Goal: Task Accomplishment & Management: Complete application form

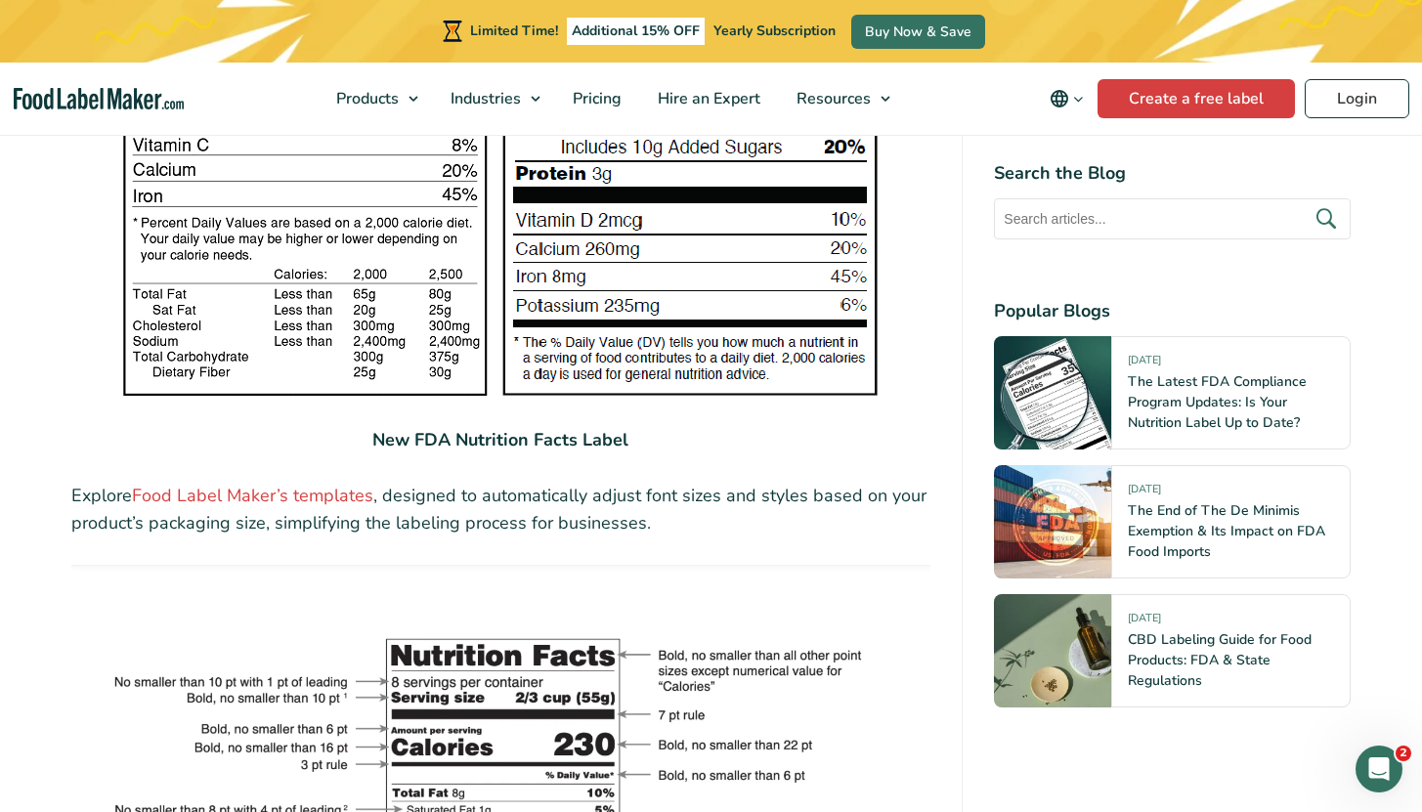
scroll to position [3373, 0]
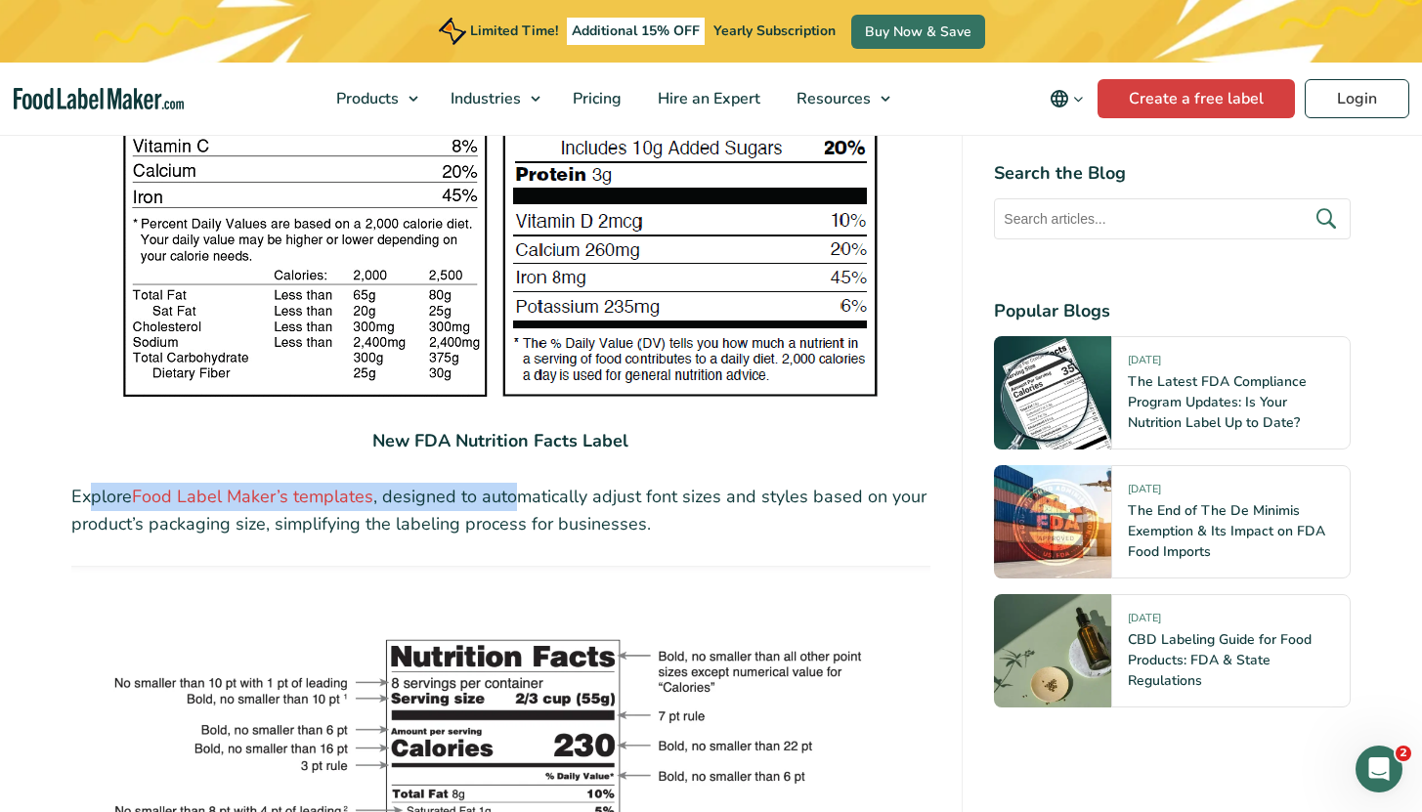
drag, startPoint x: 129, startPoint y: 457, endPoint x: 515, endPoint y: 462, distance: 386.2
click at [514, 483] on p "Explore Food Label Maker’s templates , designed to automatically adjust font si…" at bounding box center [501, 511] width 860 height 57
click at [515, 483] on p "Explore Food Label Maker’s templates , designed to automatically adjust font si…" at bounding box center [501, 511] width 860 height 57
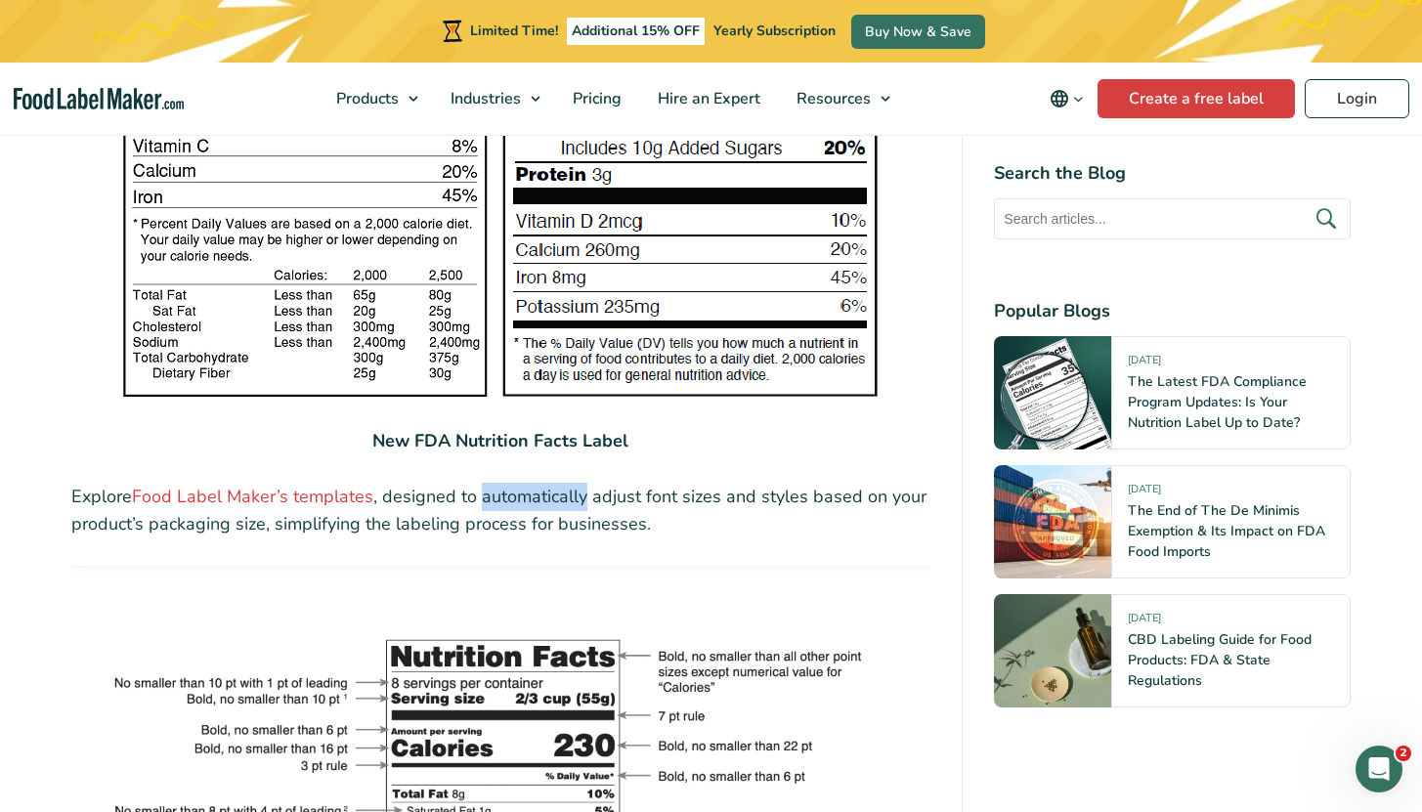
click at [515, 483] on p "Explore Food Label Maker’s templates , designed to automatically adjust font si…" at bounding box center [501, 511] width 860 height 57
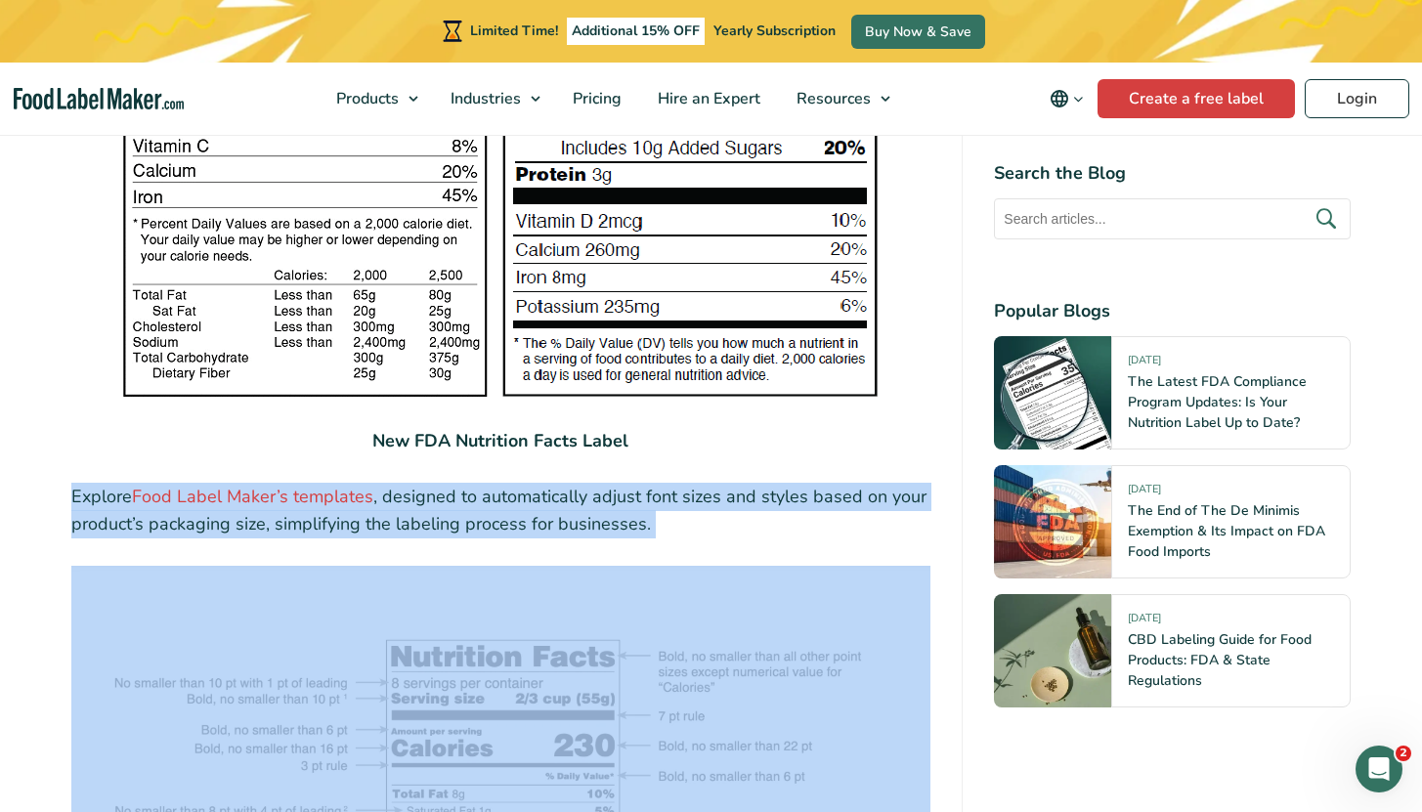
click at [515, 483] on p "Explore Food Label Maker’s templates , designed to automatically adjust font si…" at bounding box center [501, 511] width 860 height 57
click at [577, 483] on p "Explore Food Label Maker’s templates , designed to automatically adjust font si…" at bounding box center [501, 511] width 860 height 57
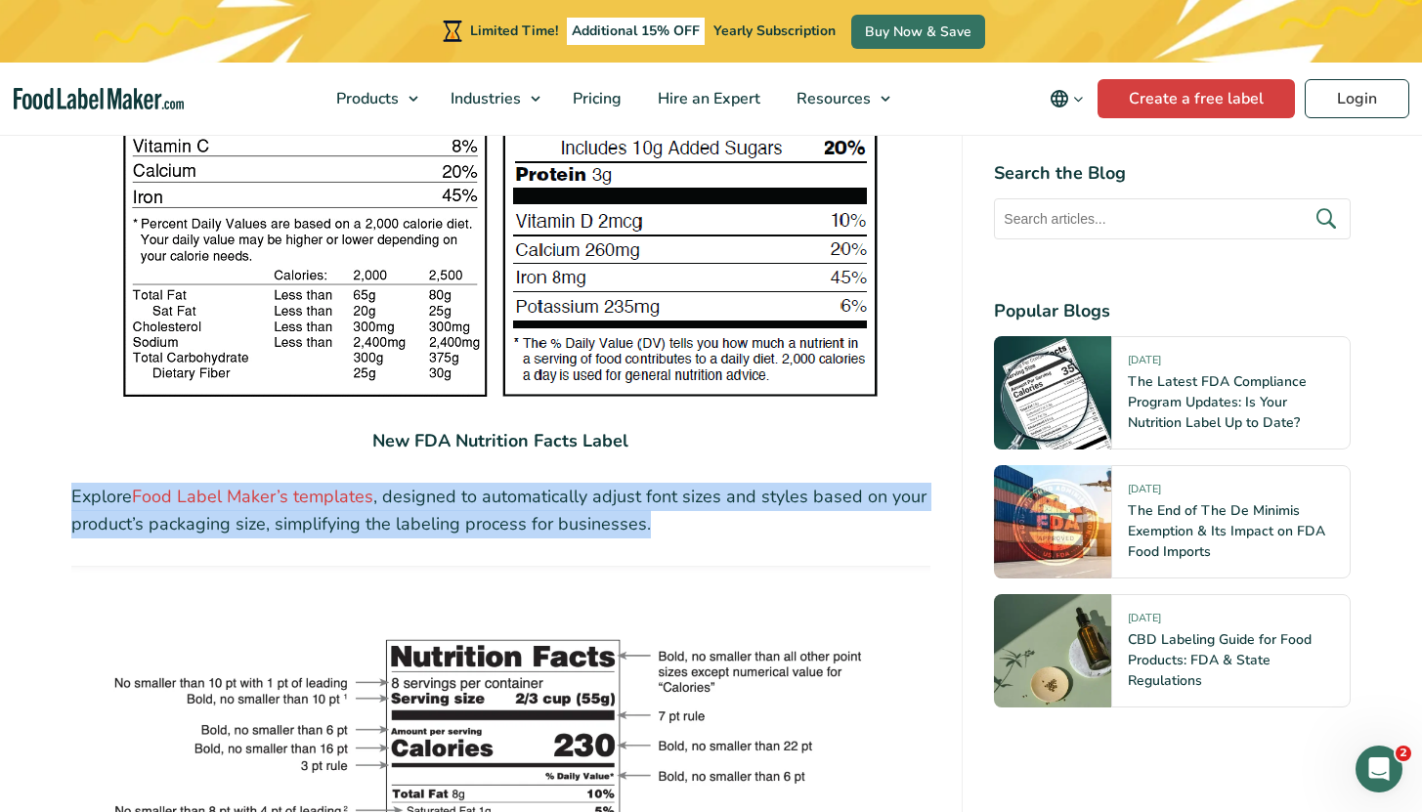
drag, startPoint x: 642, startPoint y: 475, endPoint x: 50, endPoint y: 449, distance: 593.0
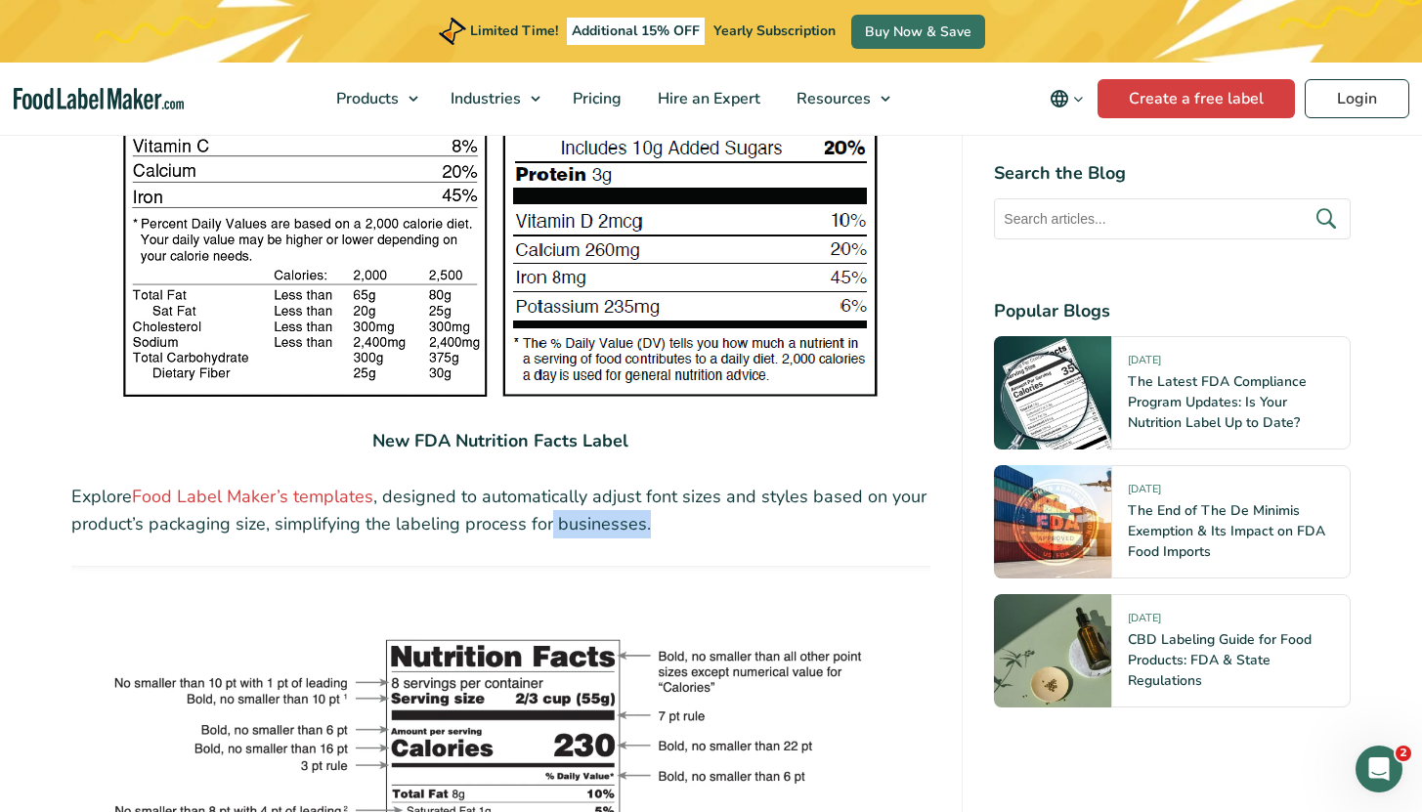
drag, startPoint x: 685, startPoint y: 473, endPoint x: 546, endPoint y: 477, distance: 139.9
click at [546, 483] on p "Explore Food Label Maker’s templates , designed to automatically adjust font si…" at bounding box center [501, 511] width 860 height 57
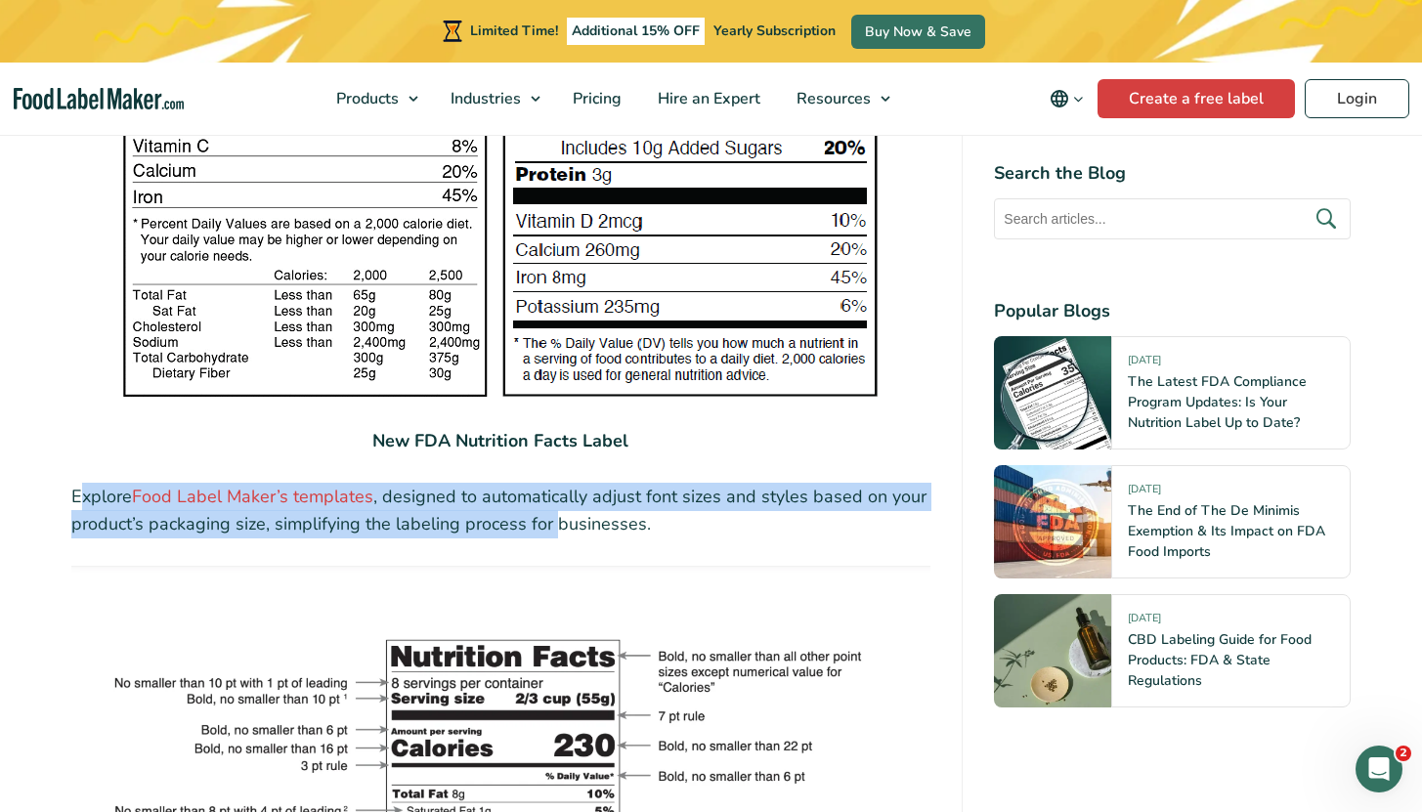
drag, startPoint x: 81, startPoint y: 452, endPoint x: 555, endPoint y: 471, distance: 474.5
click at [555, 483] on p "Explore Food Label Maker’s templates , designed to automatically adjust font si…" at bounding box center [501, 511] width 860 height 57
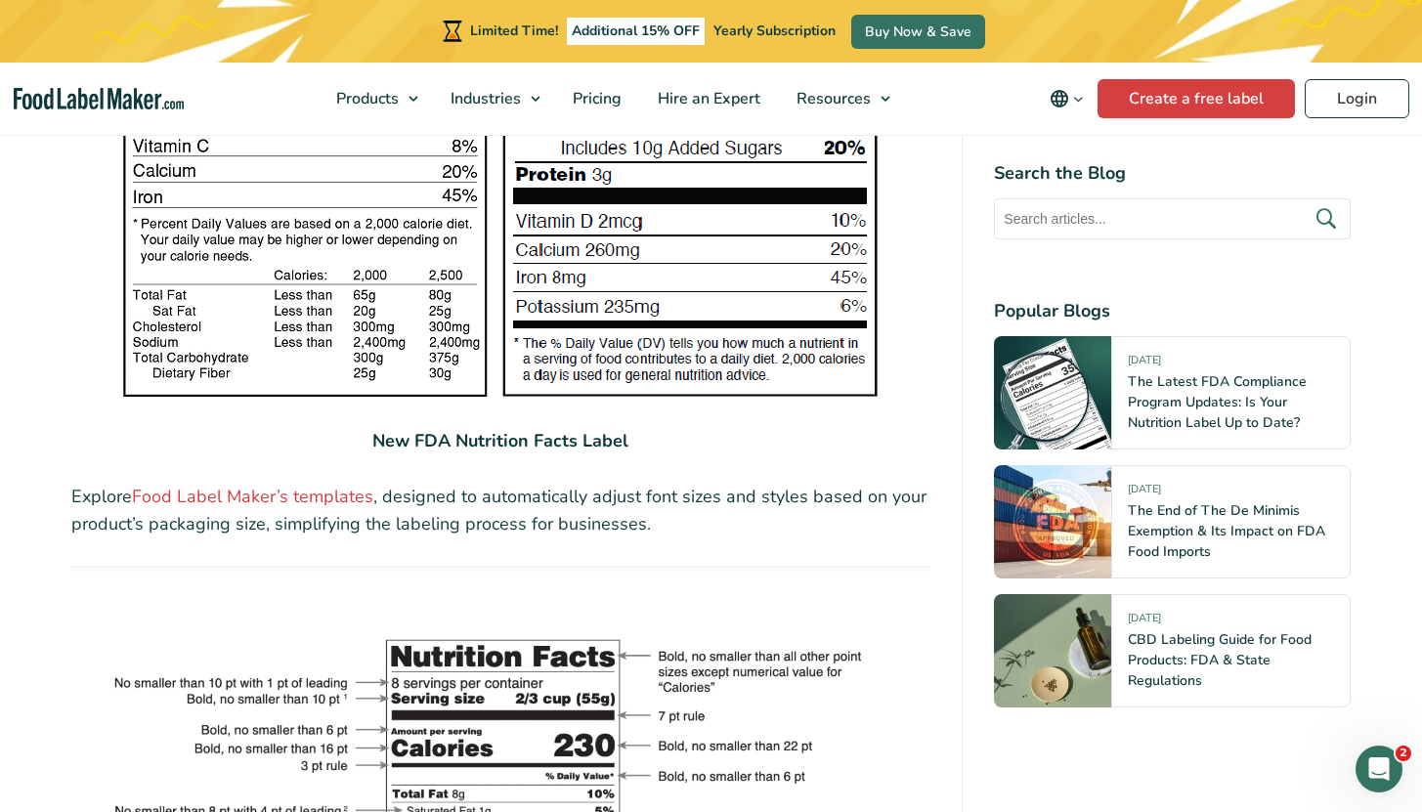
click at [556, 483] on p "Explore Food Label Maker’s templates , designed to automatically adjust font si…" at bounding box center [501, 511] width 860 height 57
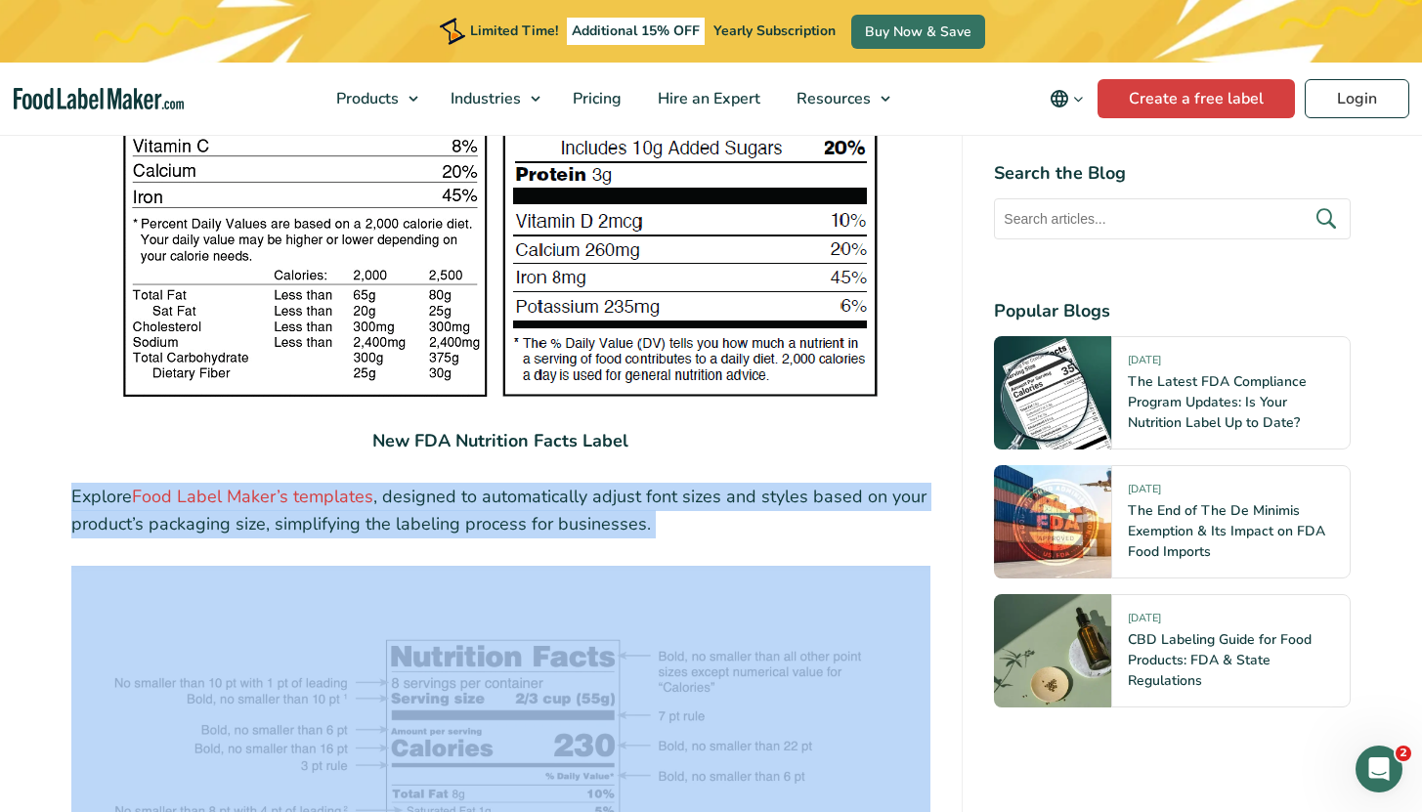
click at [556, 483] on p "Explore Food Label Maker’s templates , designed to automatically adjust font si…" at bounding box center [501, 511] width 860 height 57
click at [693, 483] on p "Explore Food Label Maker’s templates , designed to automatically adjust font si…" at bounding box center [501, 511] width 860 height 57
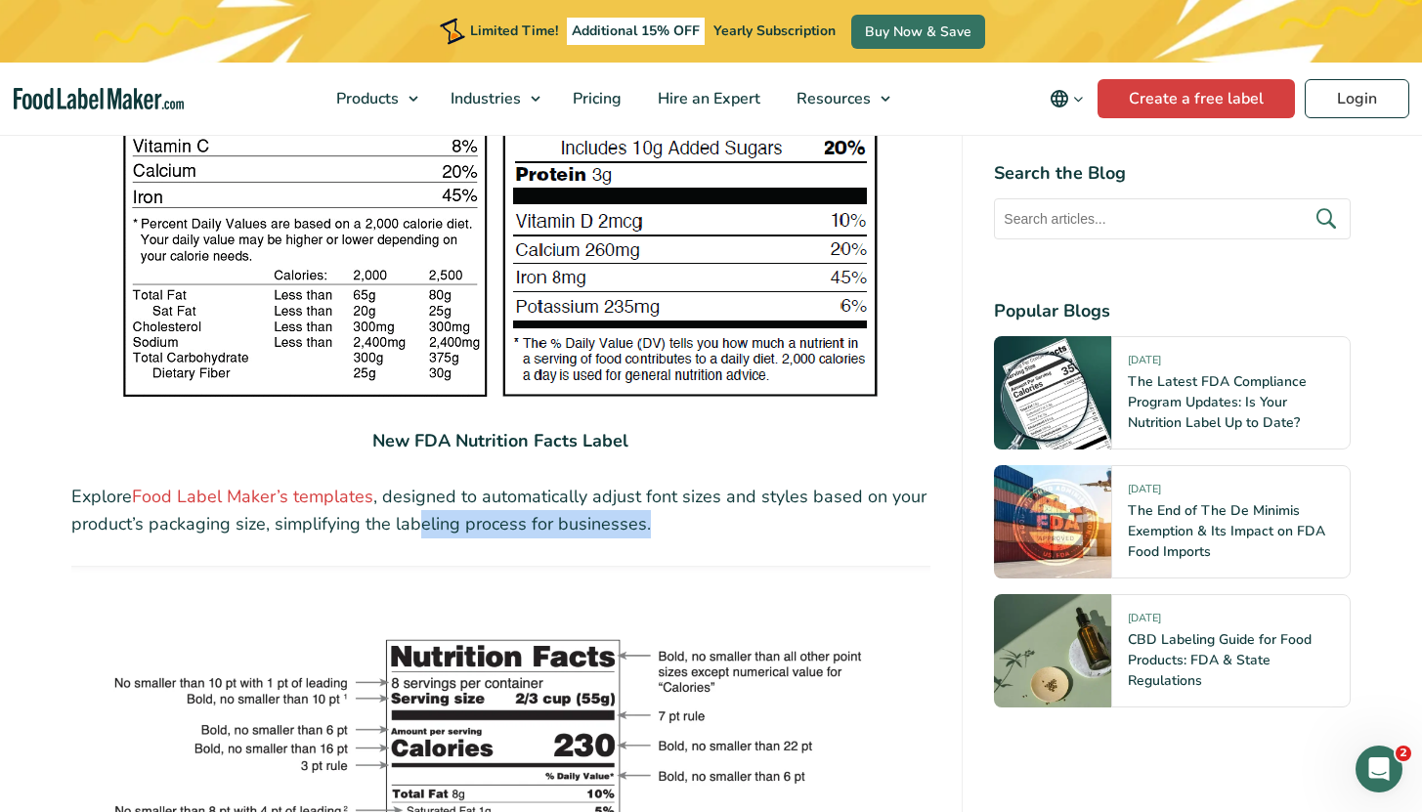
drag, startPoint x: 767, startPoint y: 492, endPoint x: 423, endPoint y: 478, distance: 344.4
click at [421, 483] on p "Explore Food Label Maker’s templates , designed to automatically adjust font si…" at bounding box center [501, 511] width 860 height 57
click at [423, 483] on p "Explore Food Label Maker’s templates , designed to automatically adjust font si…" at bounding box center [501, 511] width 860 height 57
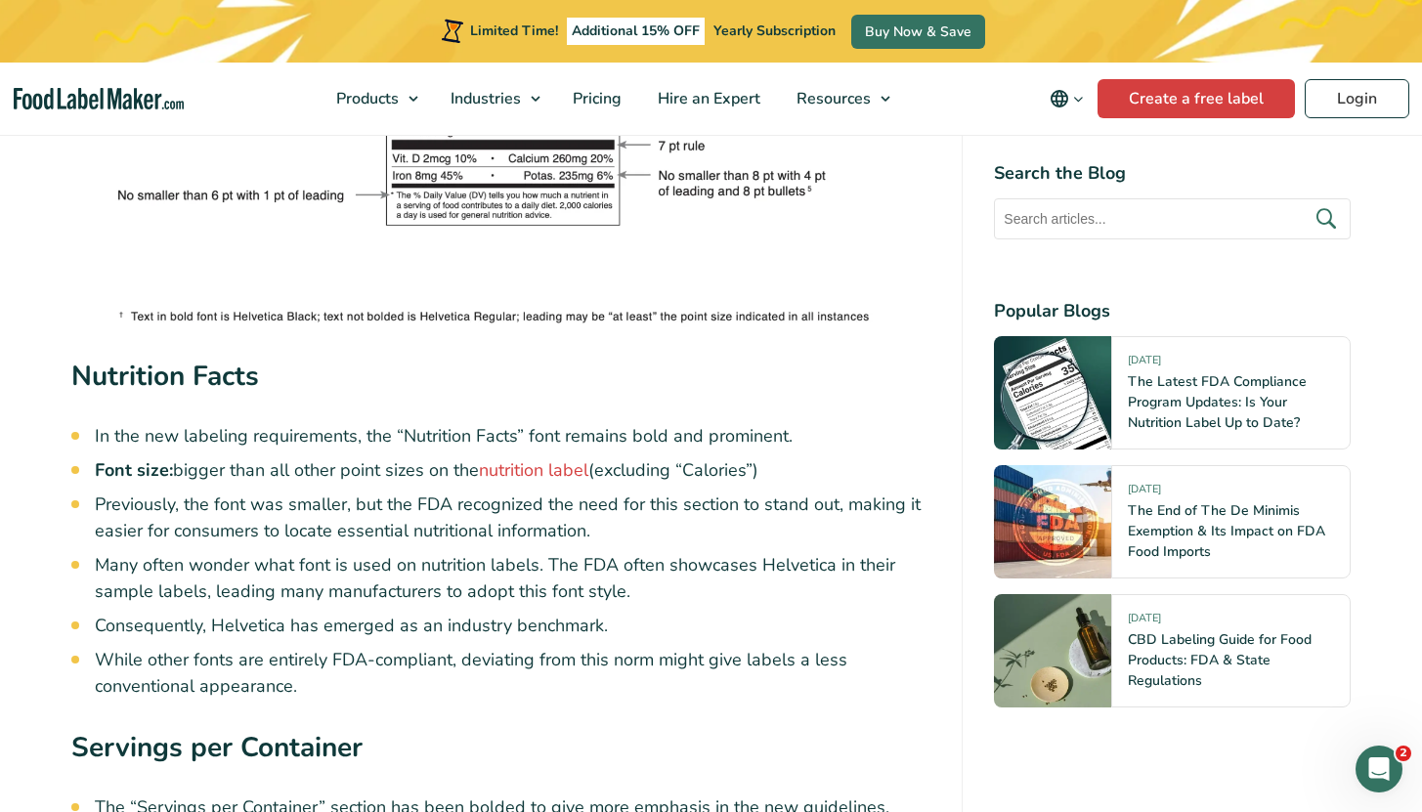
scroll to position [4338, 0]
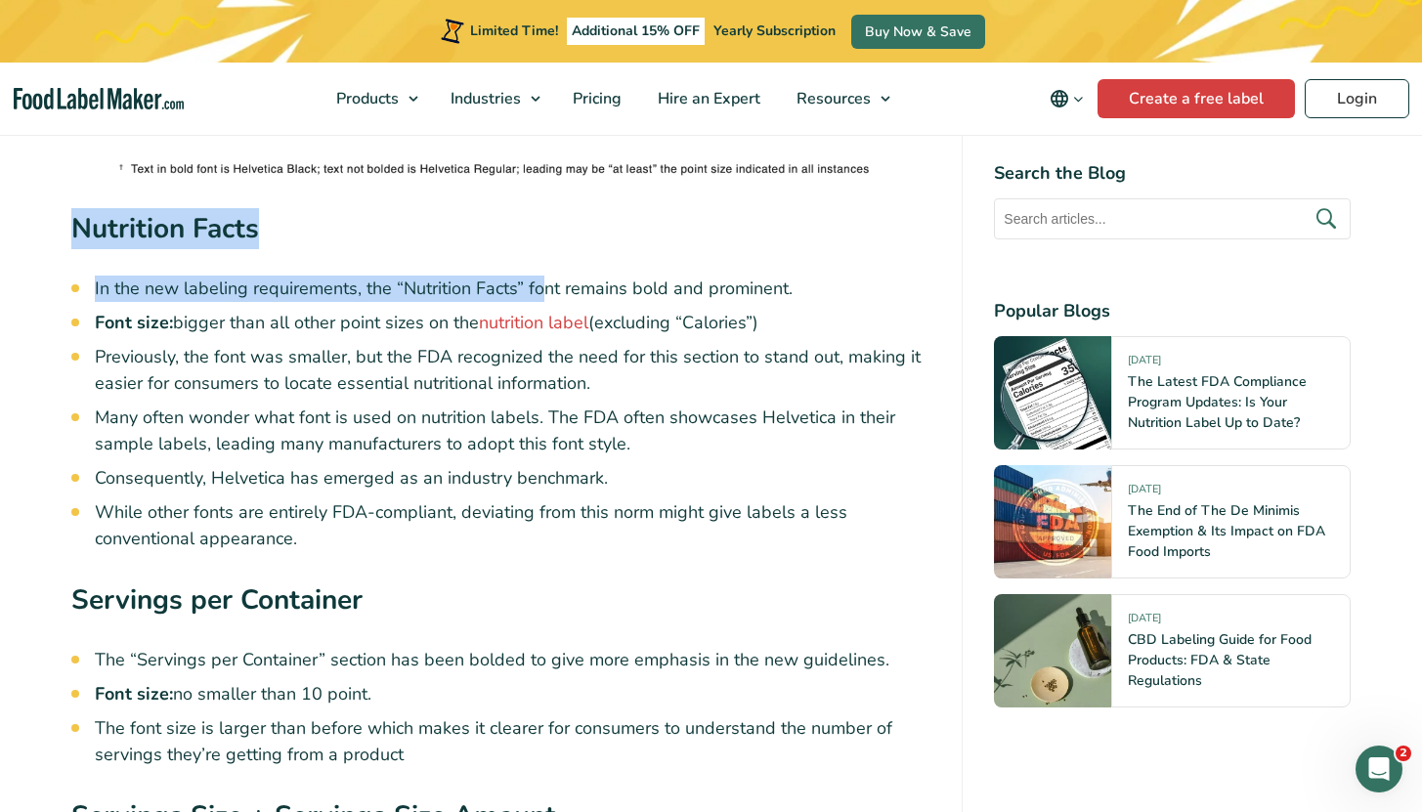
drag, startPoint x: 79, startPoint y: 196, endPoint x: 546, endPoint y: 243, distance: 469.8
click at [546, 243] on div "The Nutrition facts label on food items serves as a crucial resource, helping c…" at bounding box center [501, 113] width 860 height 7289
click at [546, 276] on li "In the new labeling requirements, the “Nutrition Facts” font remains bold and p…" at bounding box center [513, 289] width 837 height 26
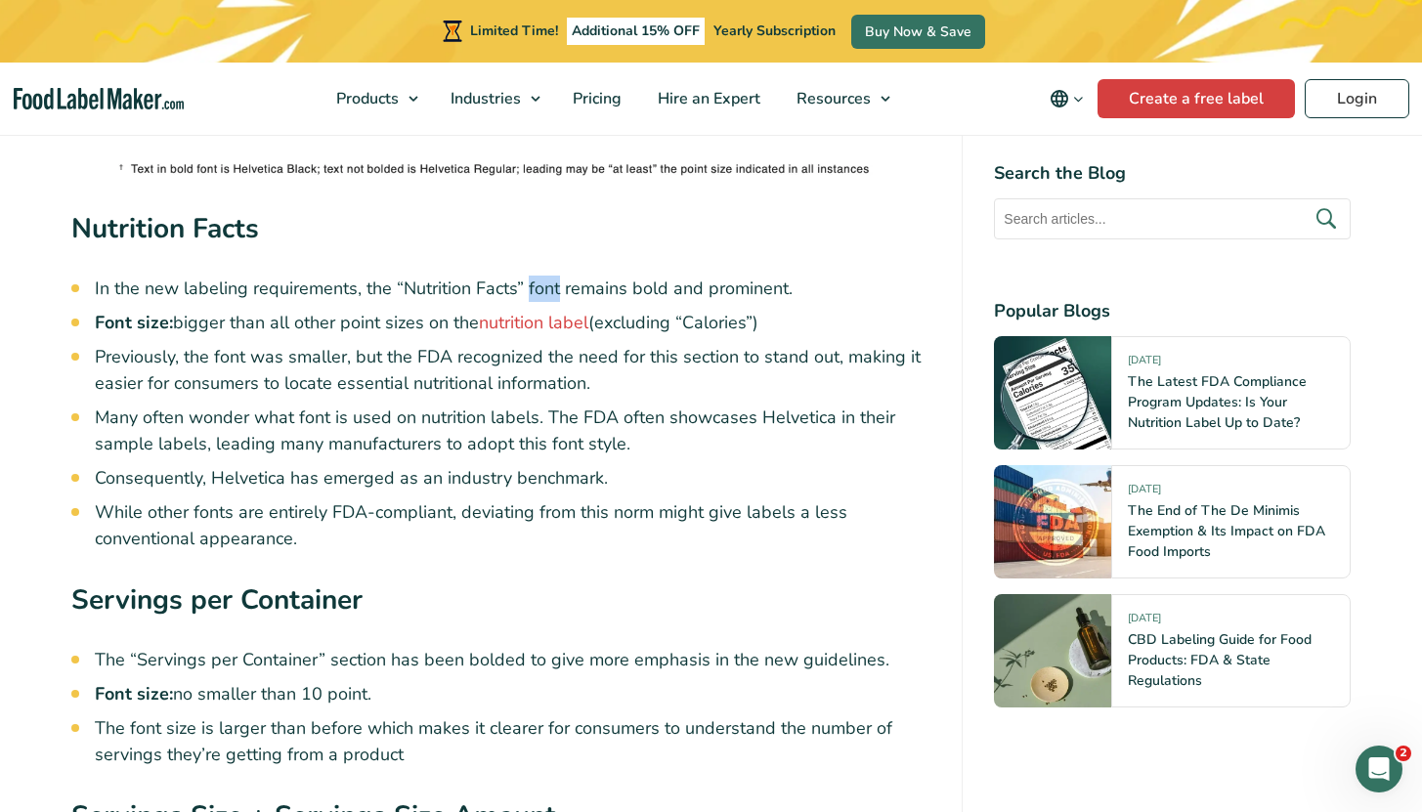
click at [546, 276] on li "In the new labeling requirements, the “Nutrition Facts” font remains bold and p…" at bounding box center [513, 289] width 837 height 26
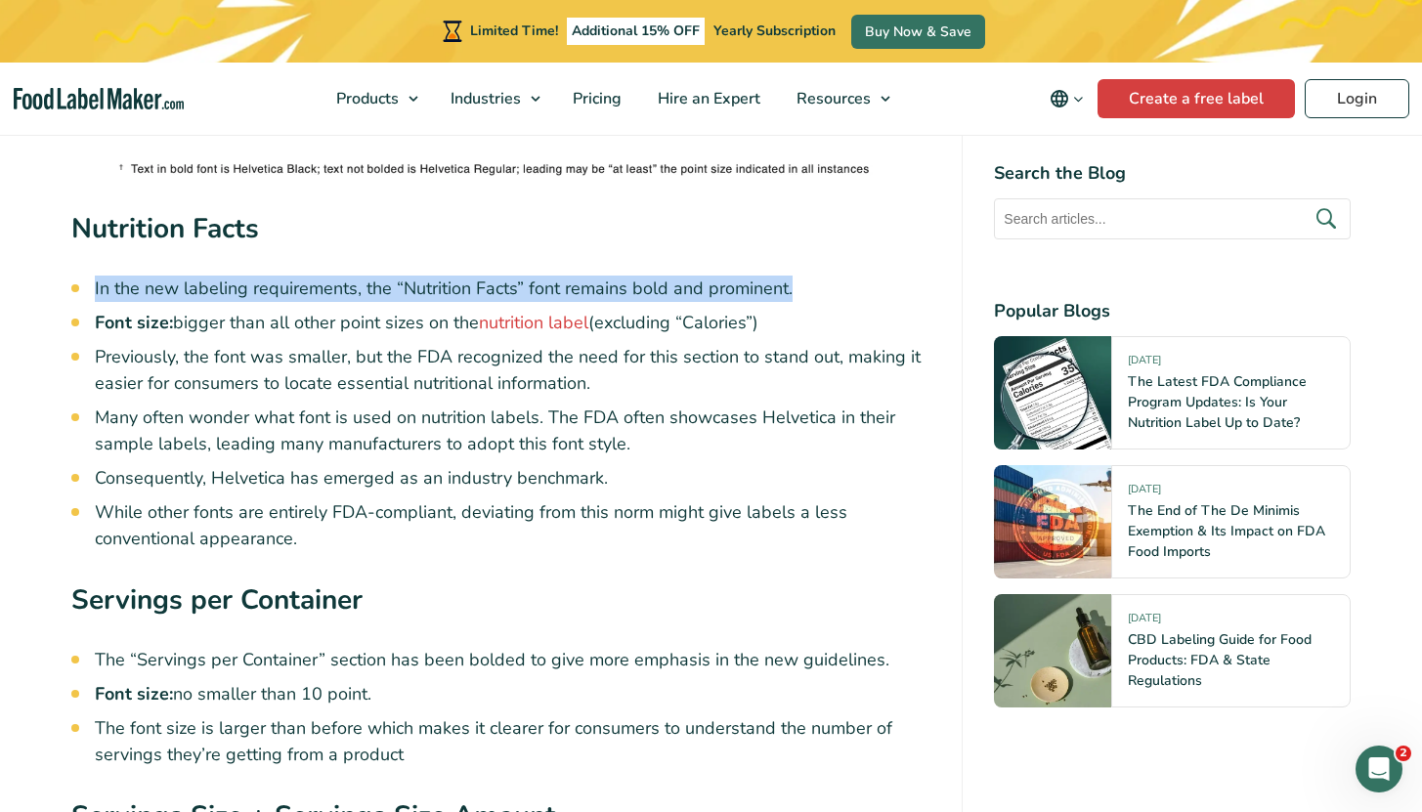
click at [546, 276] on li "In the new labeling requirements, the “Nutrition Facts” font remains bold and p…" at bounding box center [513, 289] width 837 height 26
click at [710, 276] on li "In the new labeling requirements, the “Nutrition Facts” font remains bold and p…" at bounding box center [513, 289] width 837 height 26
drag, startPoint x: 813, startPoint y: 248, endPoint x: 142, endPoint y: 239, distance: 671.7
click at [142, 276] on li "In the new labeling requirements, the “Nutrition Facts” font remains bold and p…" at bounding box center [513, 289] width 837 height 26
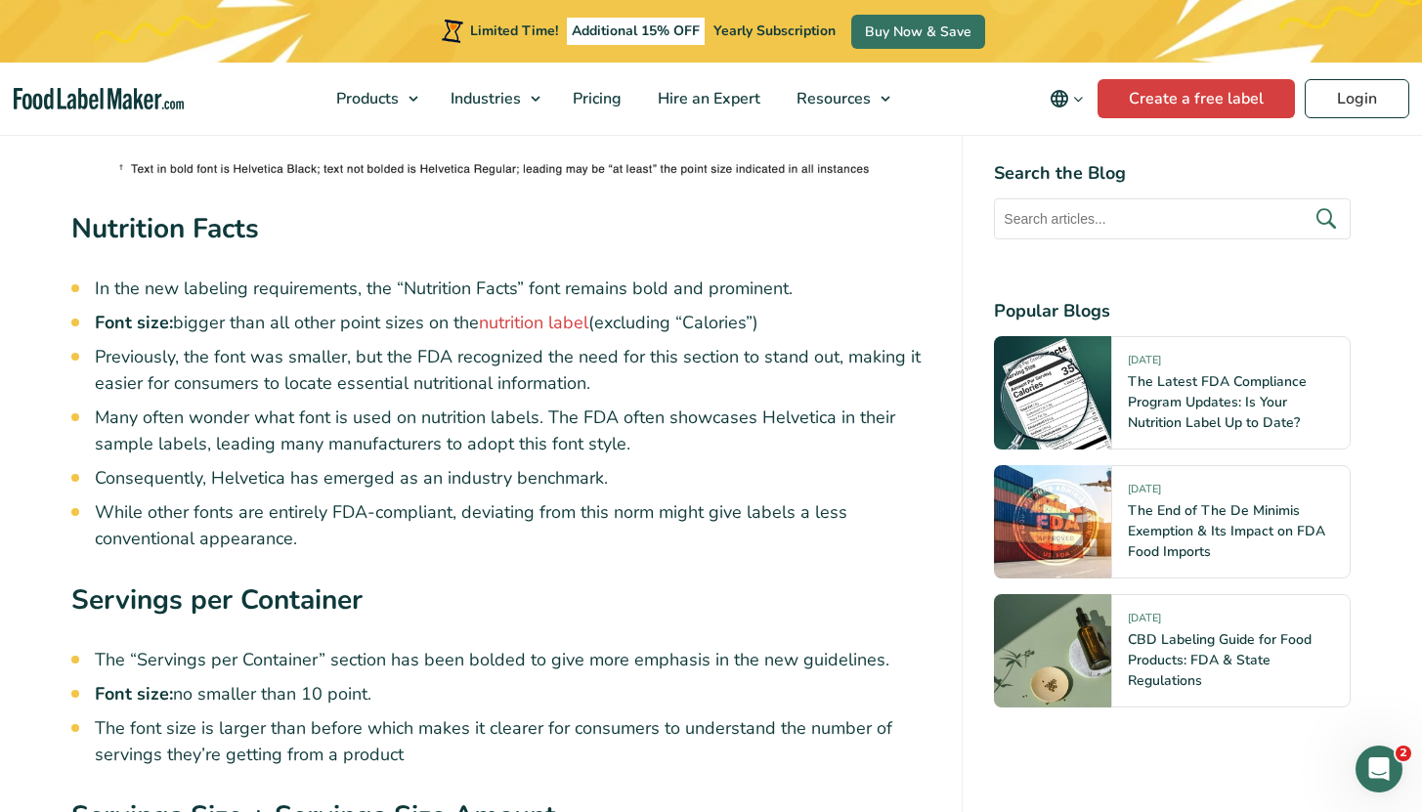
click at [155, 311] on strong "Font size:" at bounding box center [134, 322] width 78 height 23
drag, startPoint x: 128, startPoint y: 268, endPoint x: 733, endPoint y: 265, distance: 605.2
click at [733, 276] on ul "In the new labeling requirements, the “Nutrition Facts” font remains bold and p…" at bounding box center [513, 414] width 837 height 277
click at [716, 310] on li "Font size: bigger than all other point sizes on the nutrition label (excluding …" at bounding box center [513, 323] width 837 height 26
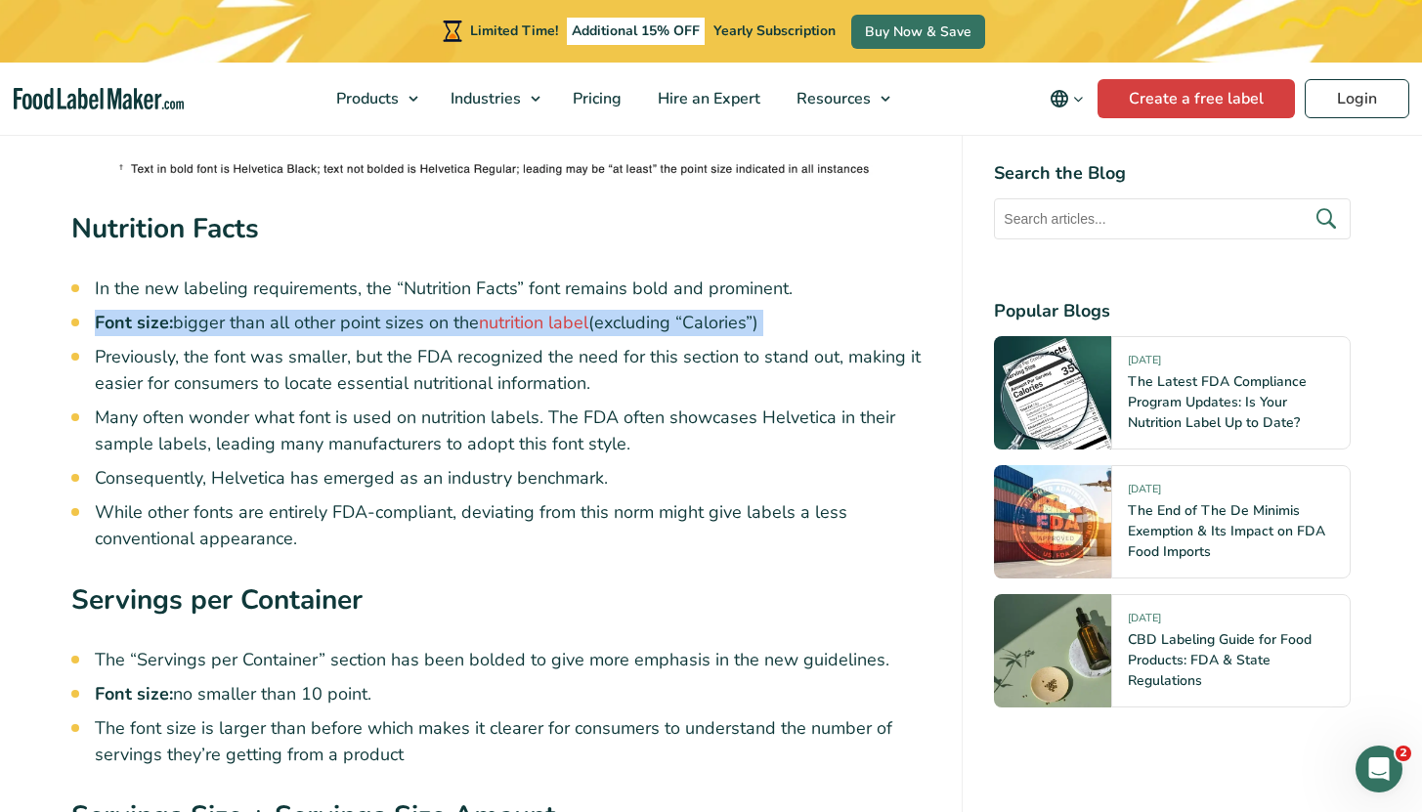
click at [716, 310] on li "Font size: bigger than all other point sizes on the nutrition label (excluding …" at bounding box center [513, 323] width 837 height 26
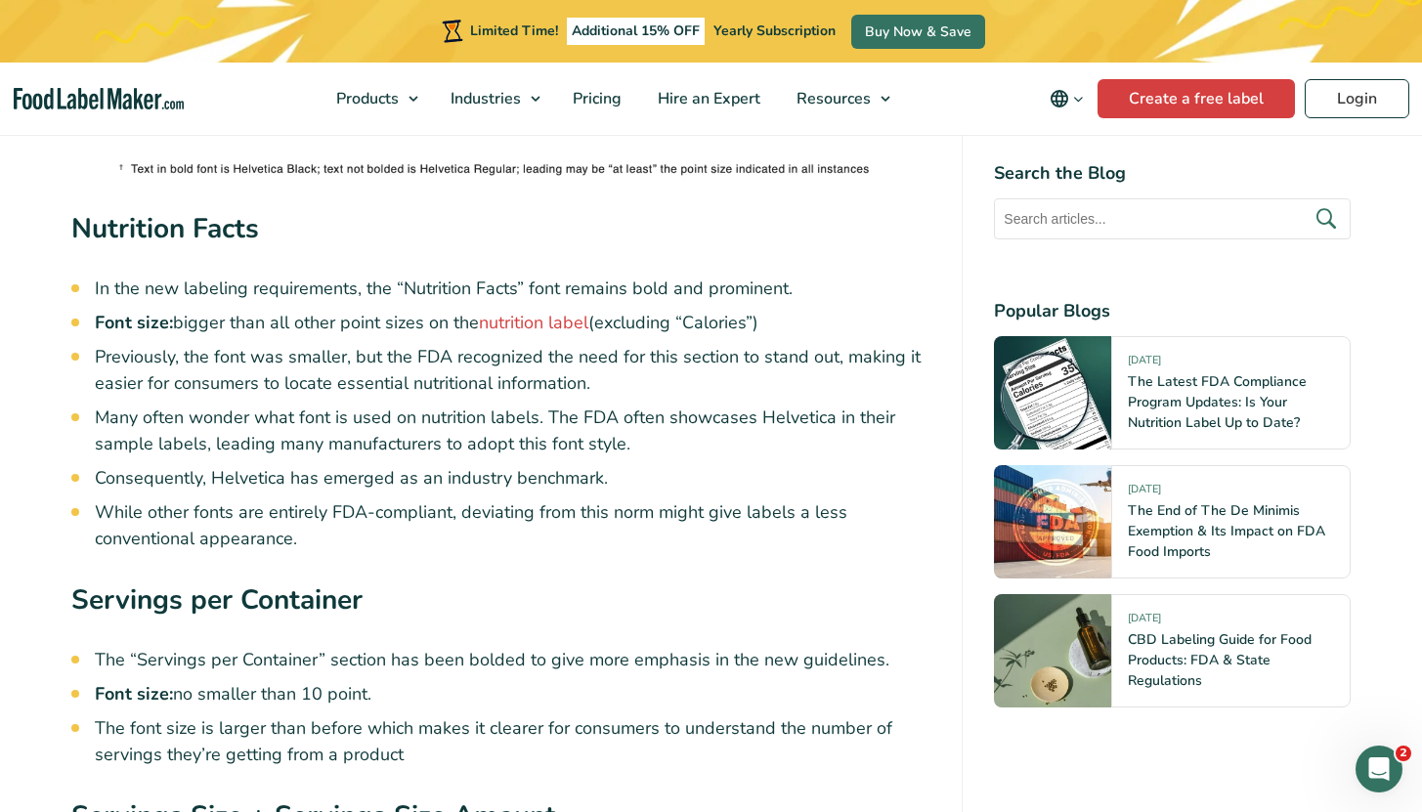
click at [431, 344] on li "Previously, the font was smaller, but the FDA recognized the need for this sect…" at bounding box center [513, 370] width 837 height 53
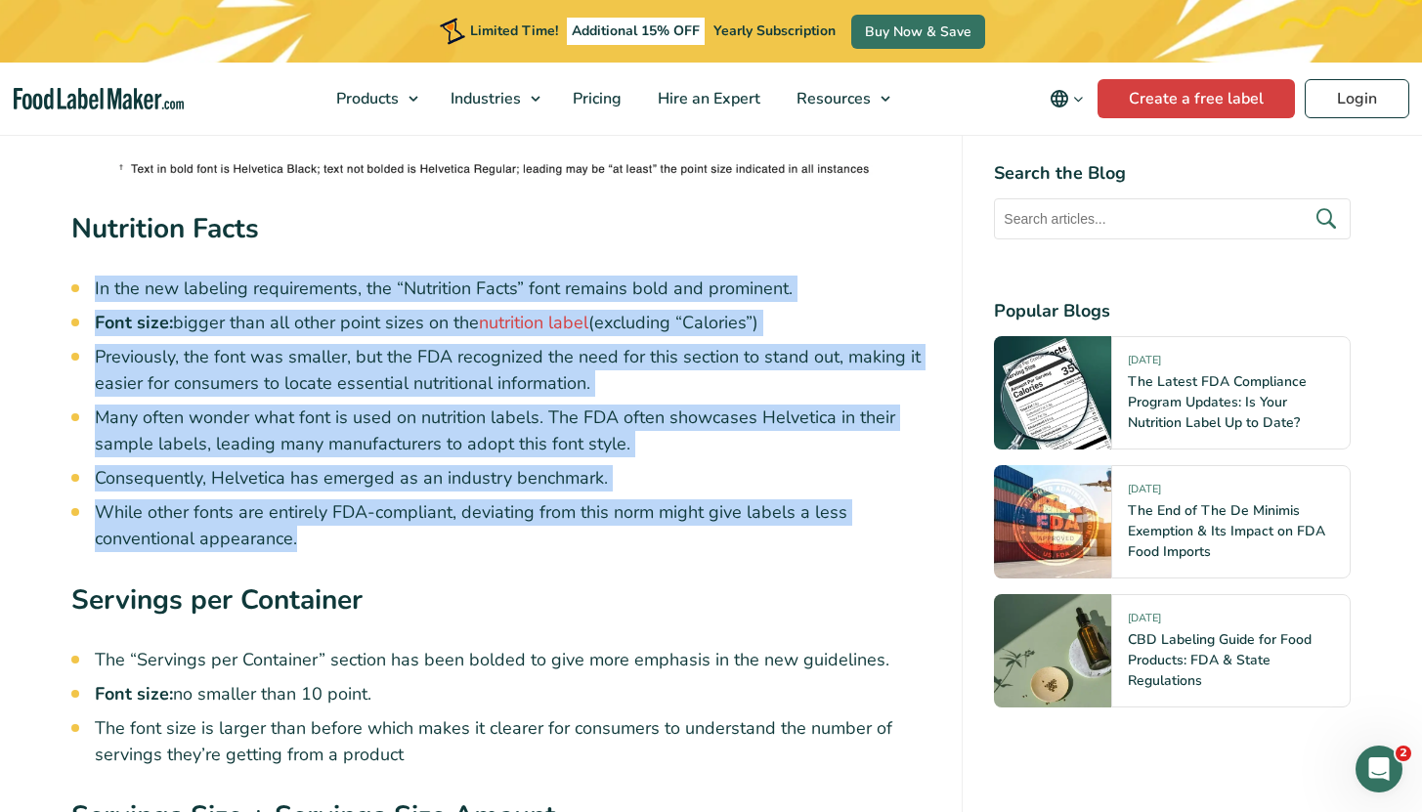
drag, startPoint x: 75, startPoint y: 237, endPoint x: 546, endPoint y: 514, distance: 546.9
click at [545, 514] on div "The Nutrition facts label on food items serves as a crucial resource, helping c…" at bounding box center [501, 113] width 860 height 7289
click at [546, 514] on div "The Nutrition facts label on food items serves as a crucial resource, helping c…" at bounding box center [501, 113] width 860 height 7289
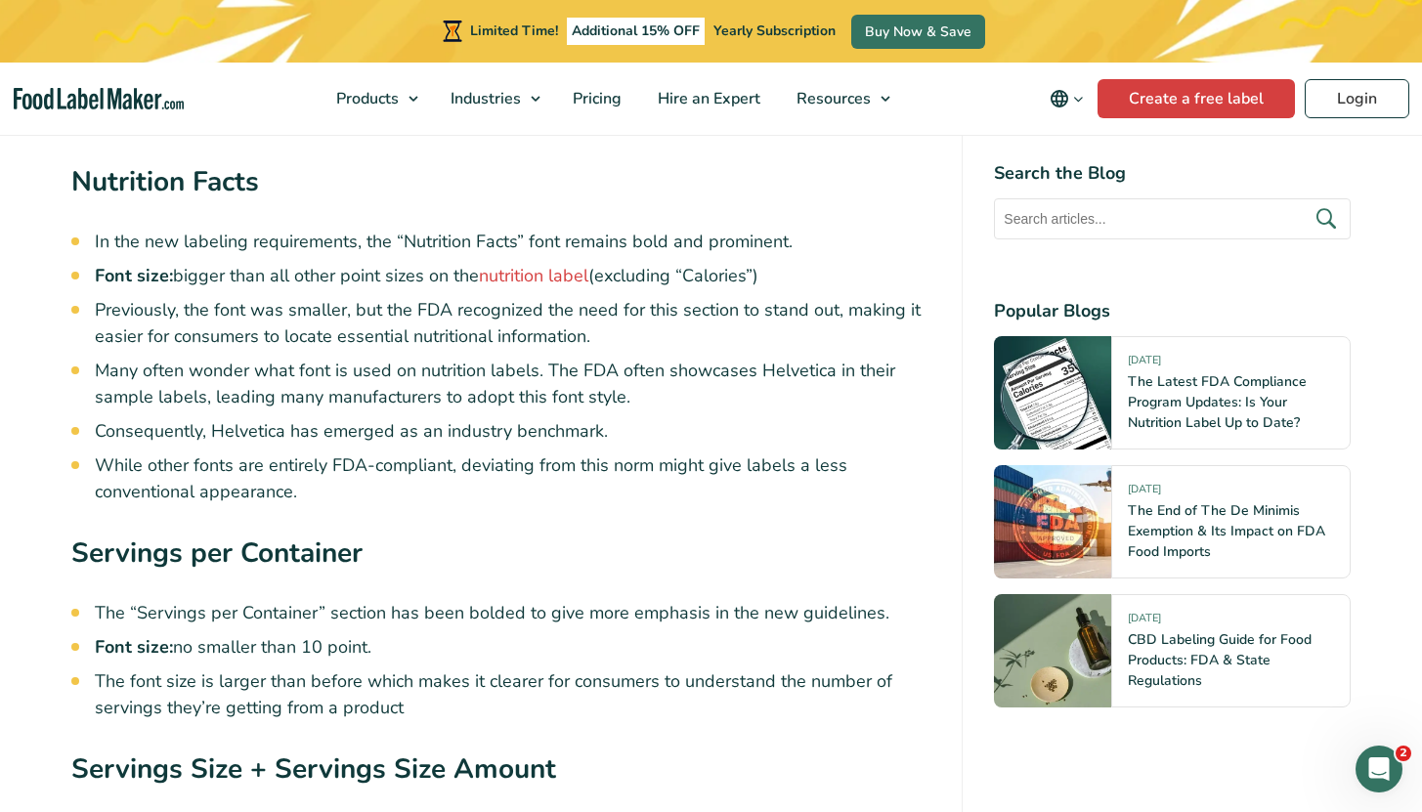
scroll to position [4388, 0]
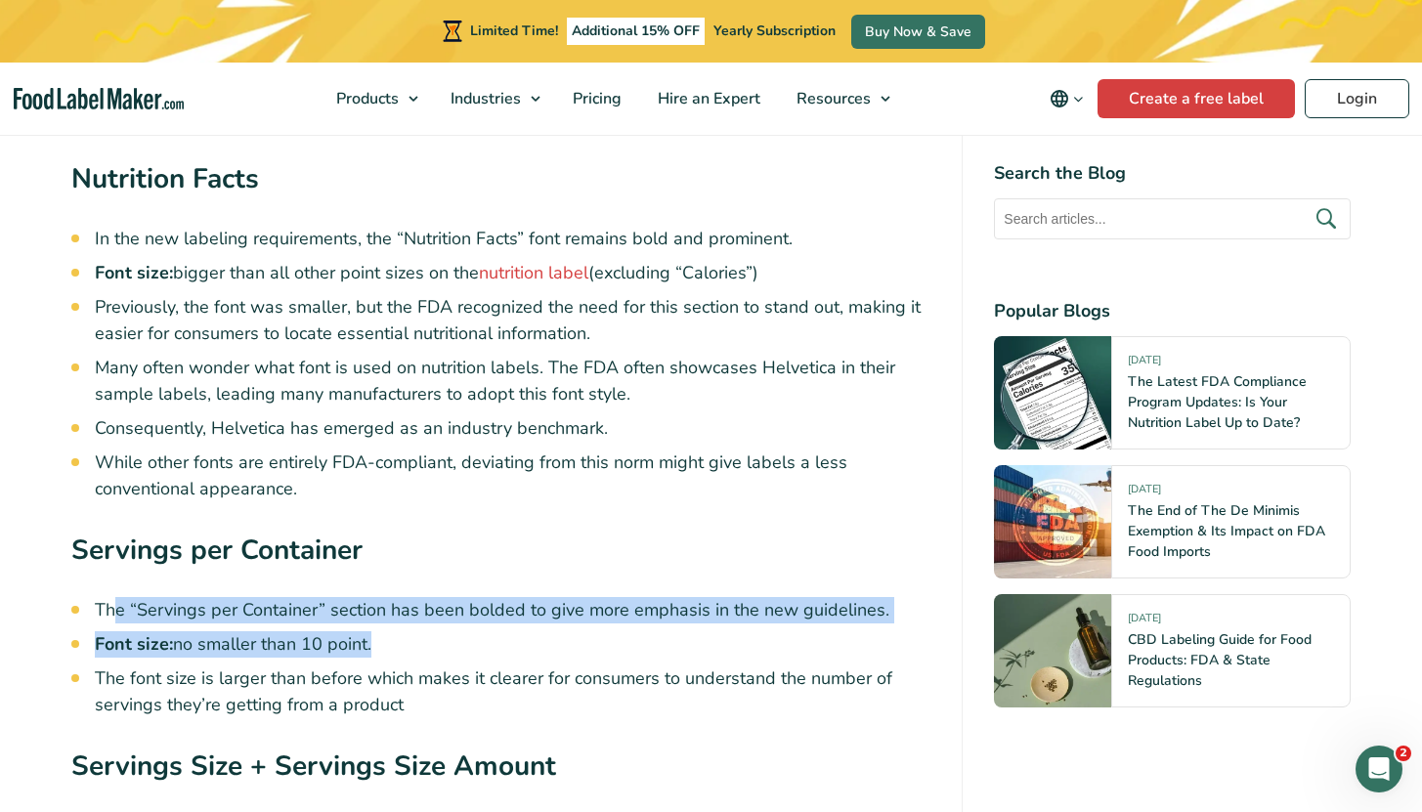
drag, startPoint x: 386, startPoint y: 590, endPoint x: 116, endPoint y: 560, distance: 271.4
click at [116, 597] on ul "The “Servings per Container” section has been bolded to give more emphasis in t…" at bounding box center [513, 657] width 837 height 121
click at [113, 597] on li "The “Servings per Container” section has been bolded to give more emphasis in t…" at bounding box center [513, 610] width 837 height 26
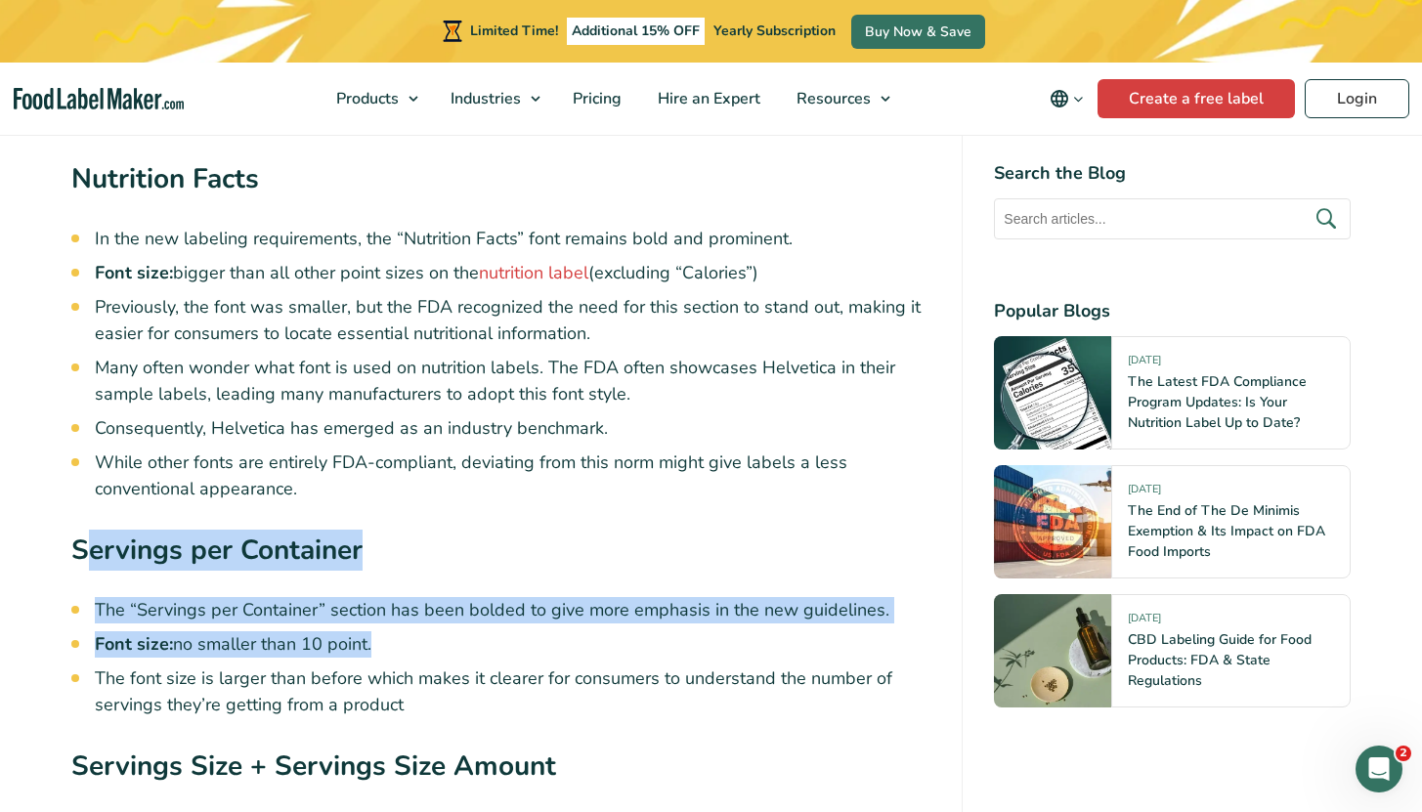
drag, startPoint x: 196, startPoint y: 518, endPoint x: 425, endPoint y: 597, distance: 243.0
click at [425, 597] on div "The Nutrition facts label on food items serves as a crucial resource, helping c…" at bounding box center [501, 63] width 860 height 7289
click at [425, 632] on li "Font size: no smaller than 10 point." at bounding box center [513, 645] width 837 height 26
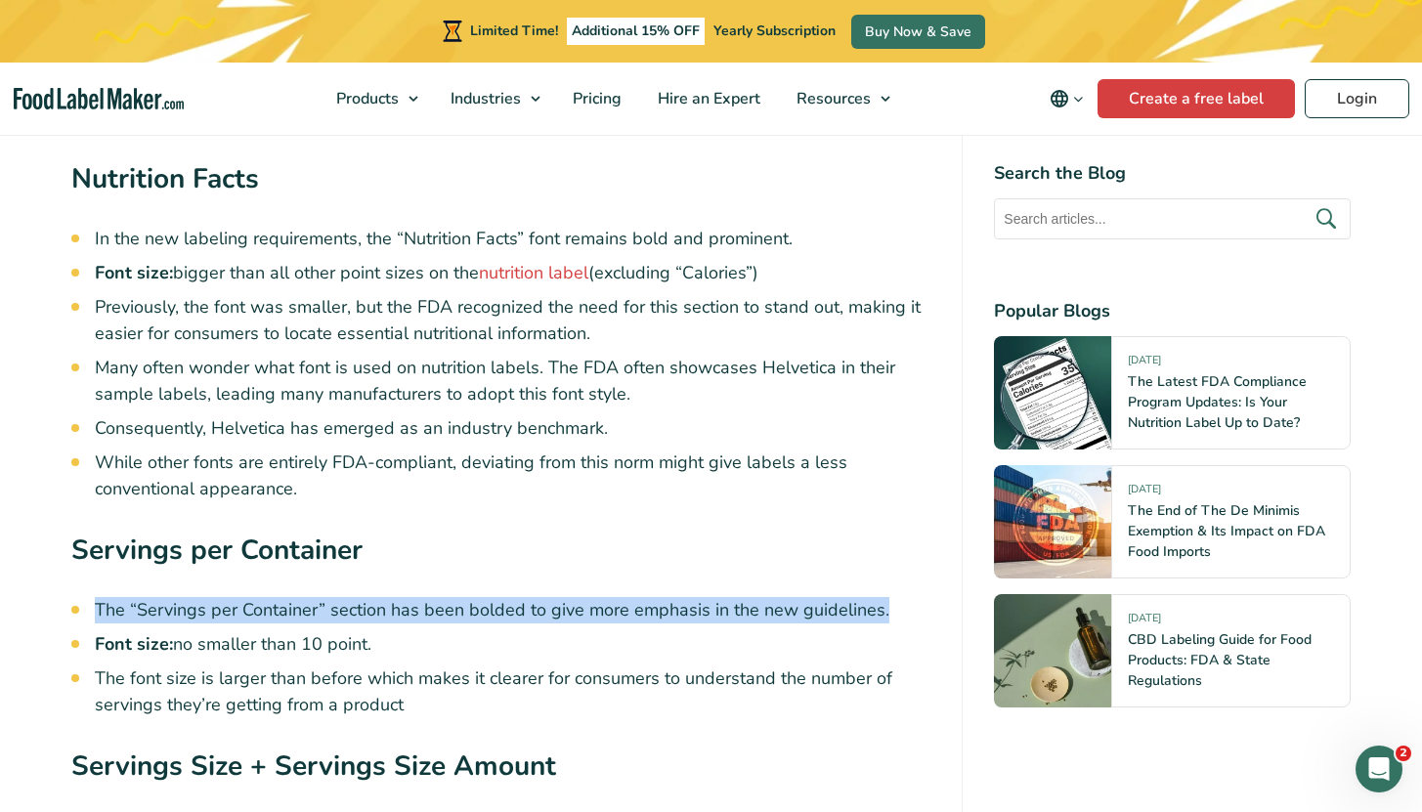
drag, startPoint x: 344, startPoint y: 588, endPoint x: 14, endPoint y: 564, distance: 331.3
click at [13, 564] on article "[DATE] FDA Nutrition Facts Label Font Style and Size Written by [PERSON_NAME] […" at bounding box center [711, 623] width 1422 height 9606
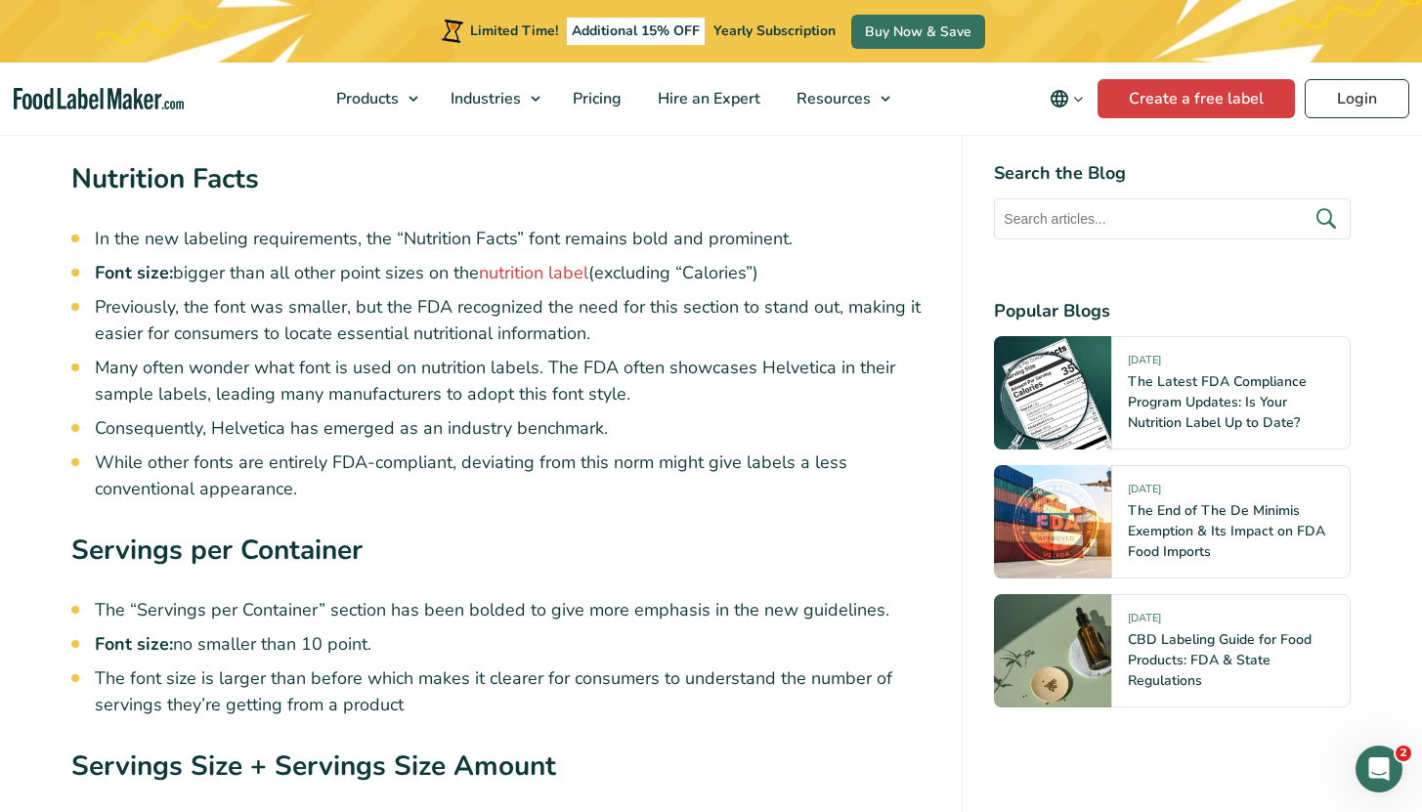
click at [313, 632] on li "Font size: no smaller than 10 point." at bounding box center [513, 645] width 837 height 26
drag, startPoint x: 421, startPoint y: 616, endPoint x: 172, endPoint y: 590, distance: 250.6
click at [172, 597] on ul "The “Servings per Container” section has been bolded to give more emphasis in t…" at bounding box center [513, 657] width 837 height 121
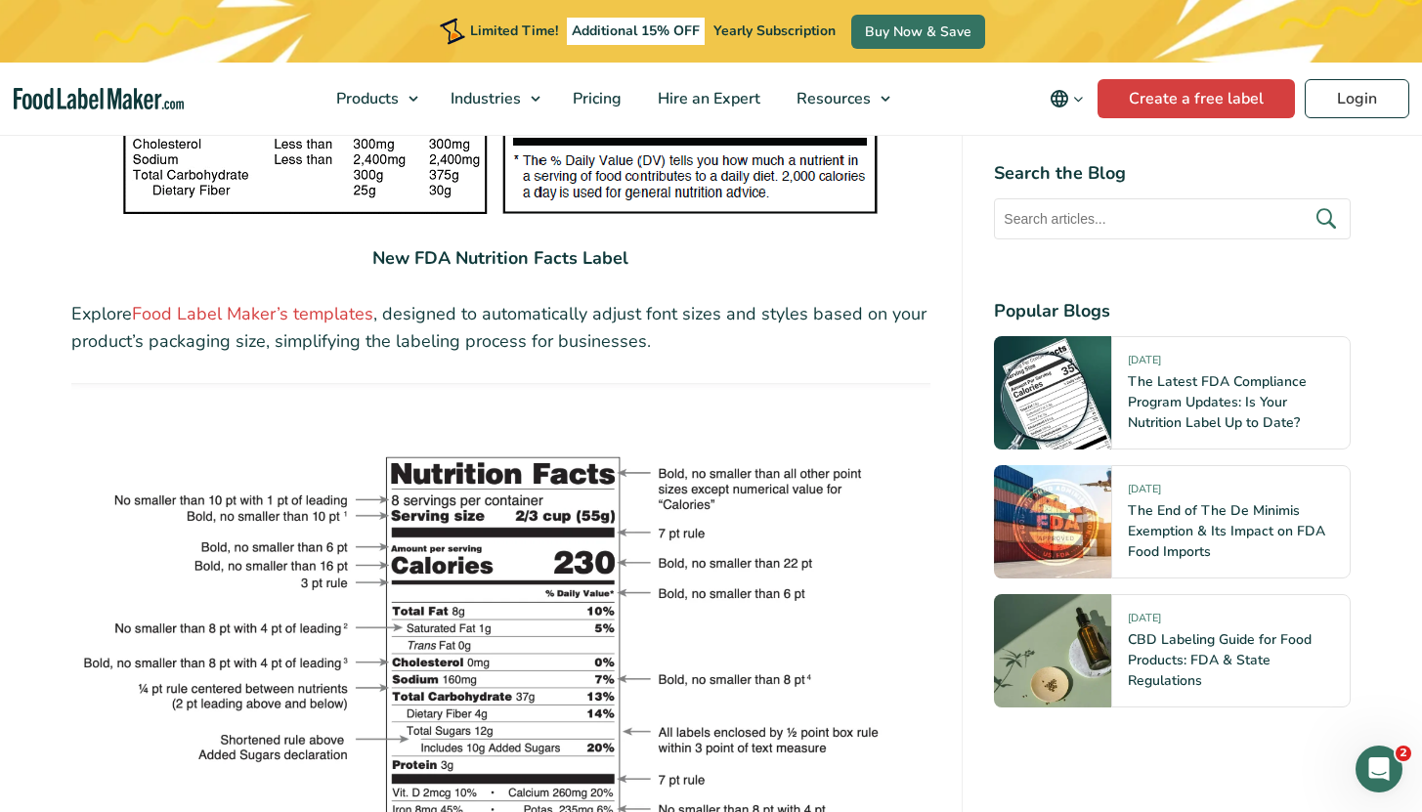
scroll to position [3587, 0]
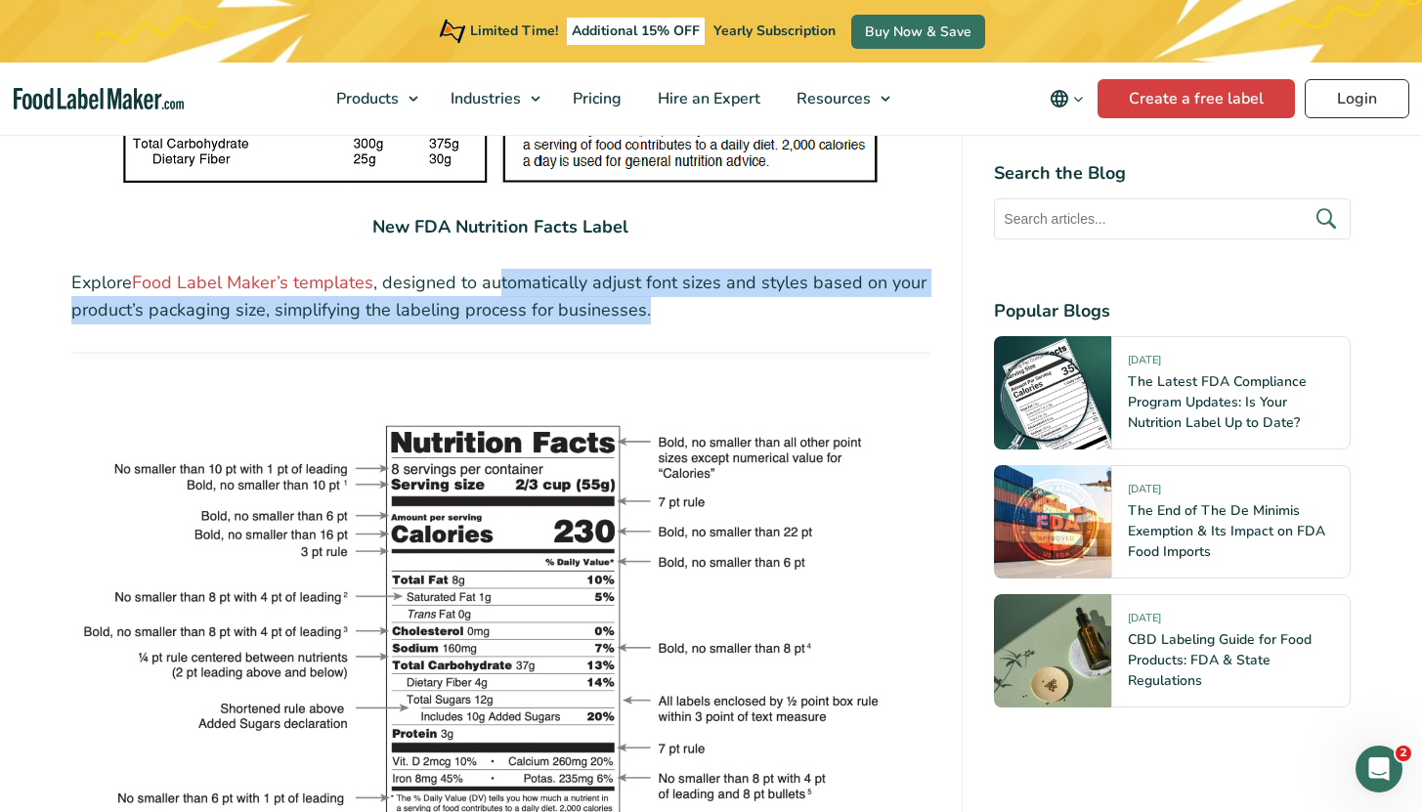
drag, startPoint x: 505, startPoint y: 238, endPoint x: 670, endPoint y: 277, distance: 168.8
click at [670, 277] on p "Explore Food Label Maker’s templates , designed to automatically adjust font si…" at bounding box center [501, 297] width 860 height 57
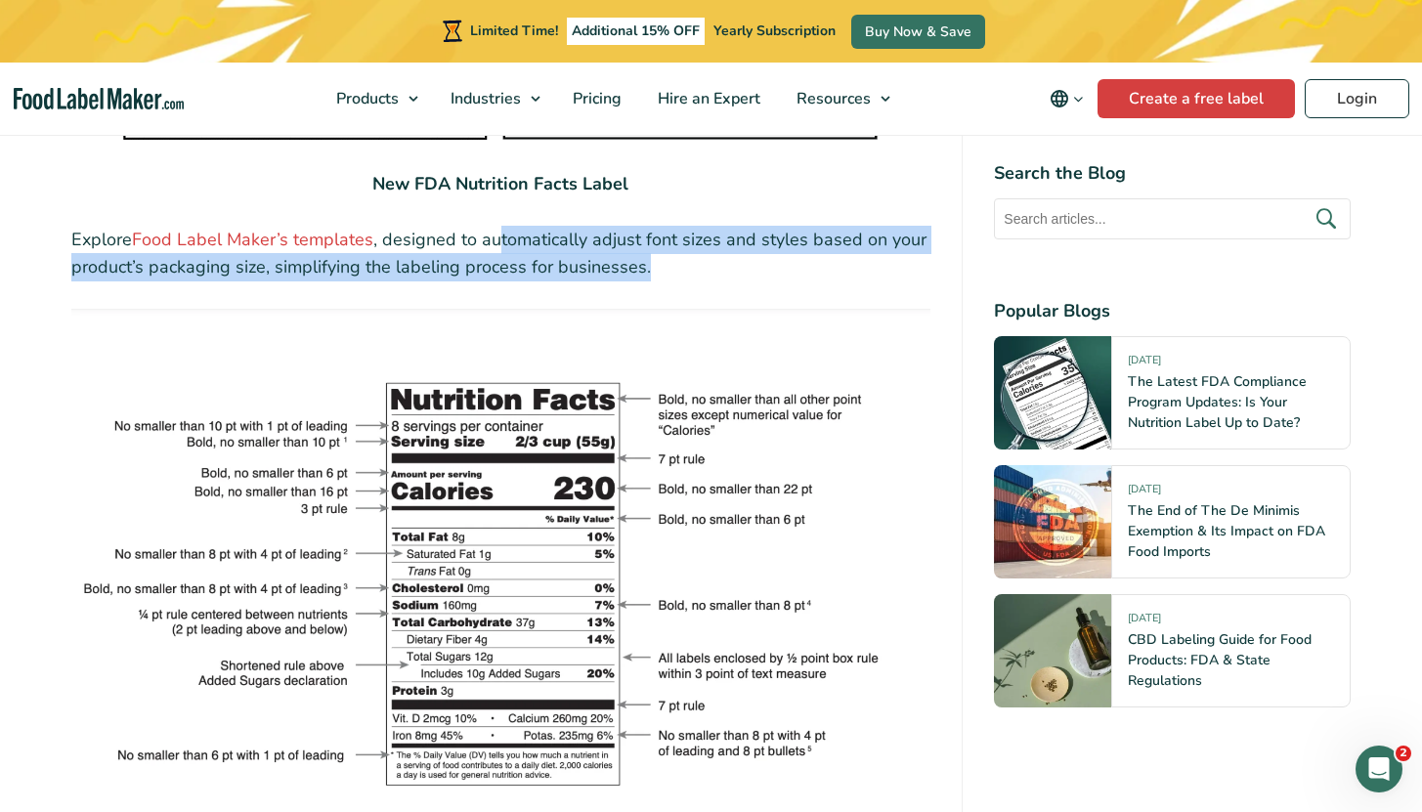
scroll to position [3658, 0]
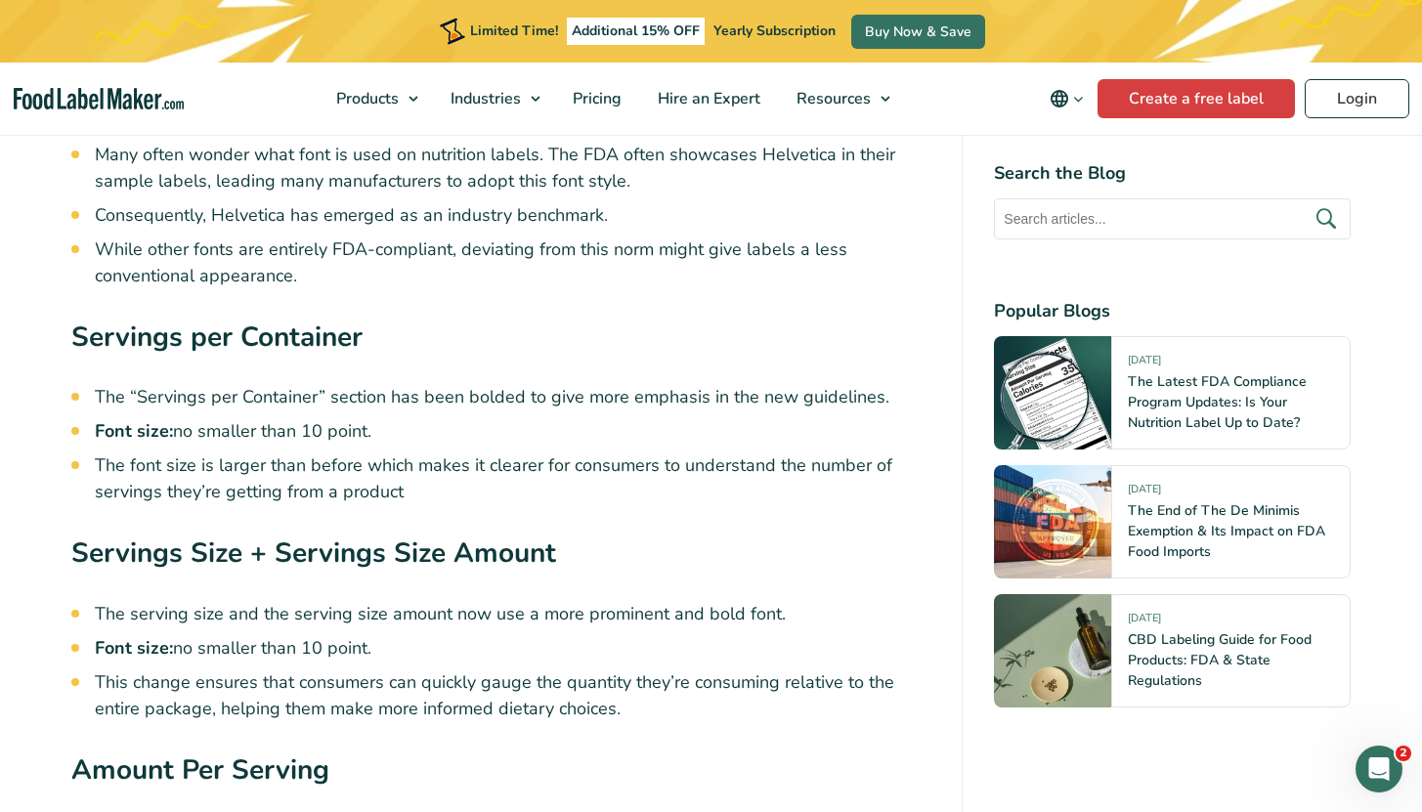
scroll to position [4546, 0]
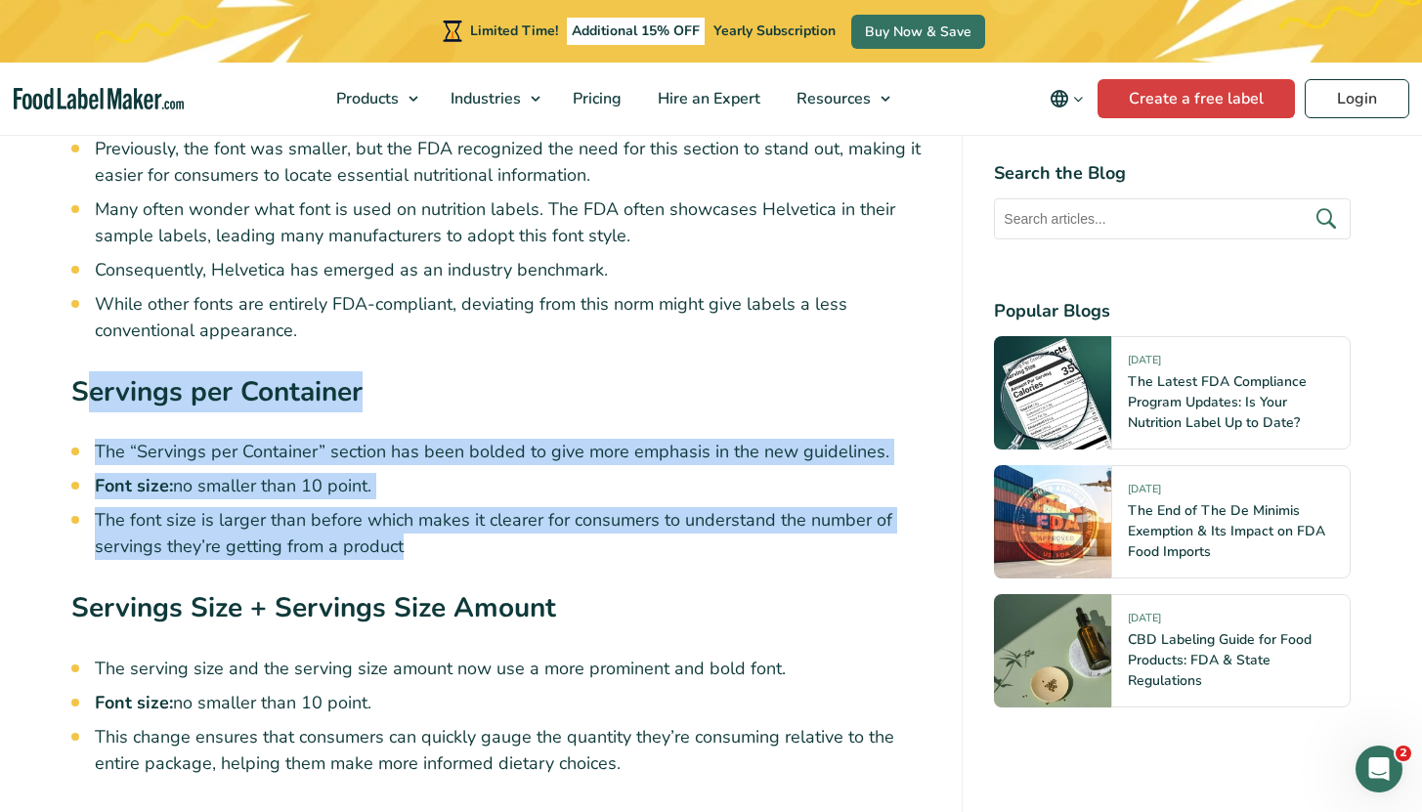
drag, startPoint x: 128, startPoint y: 349, endPoint x: 481, endPoint y: 494, distance: 381.4
click at [481, 507] on li "The font size is larger than before which makes it clearer for consumers to und…" at bounding box center [513, 533] width 837 height 53
drag, startPoint x: 459, startPoint y: 486, endPoint x: 99, endPoint y: 343, distance: 387.0
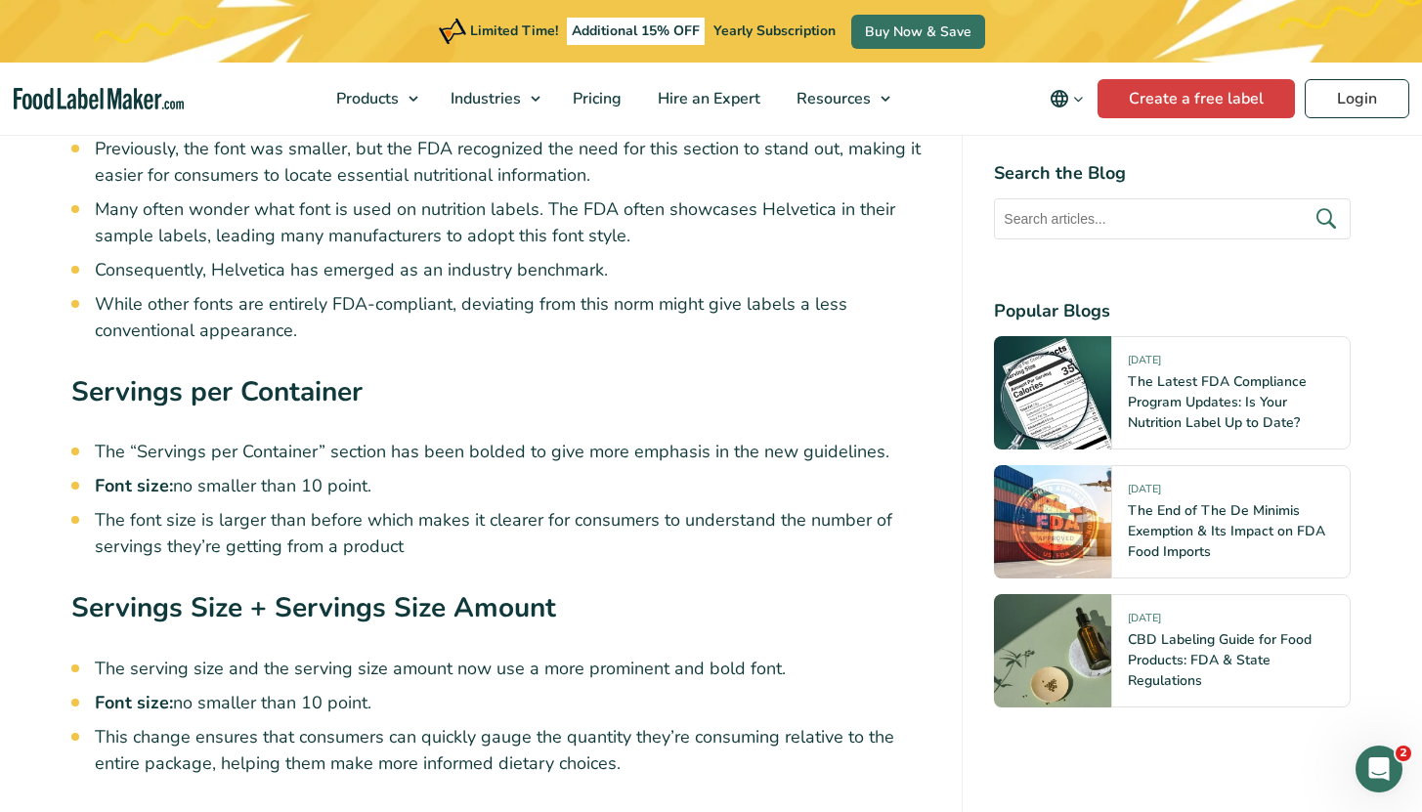
click at [99, 373] on strong "Servings per Container" at bounding box center [216, 391] width 291 height 37
click at [90, 373] on strong "Servings per Container" at bounding box center [216, 391] width 291 height 37
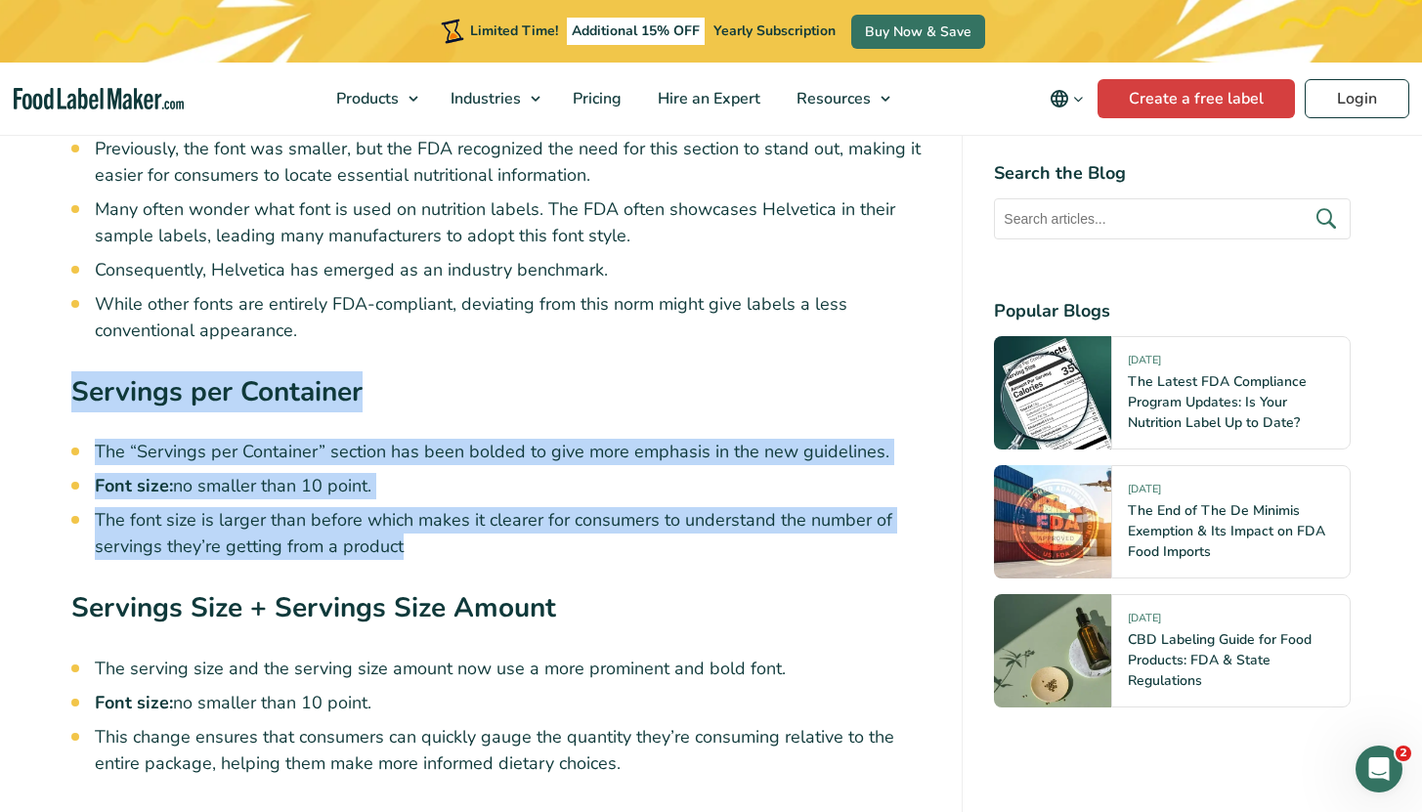
drag, startPoint x: 67, startPoint y: 340, endPoint x: 463, endPoint y: 512, distance: 431.7
click at [463, 512] on div "The Nutrition facts label on food items serves as a crucial resource, helping c…" at bounding box center [712, 764] width 1310 height 9007
click at [463, 512] on li "The font size is larger than before which makes it clearer for consumers to und…" at bounding box center [513, 533] width 837 height 53
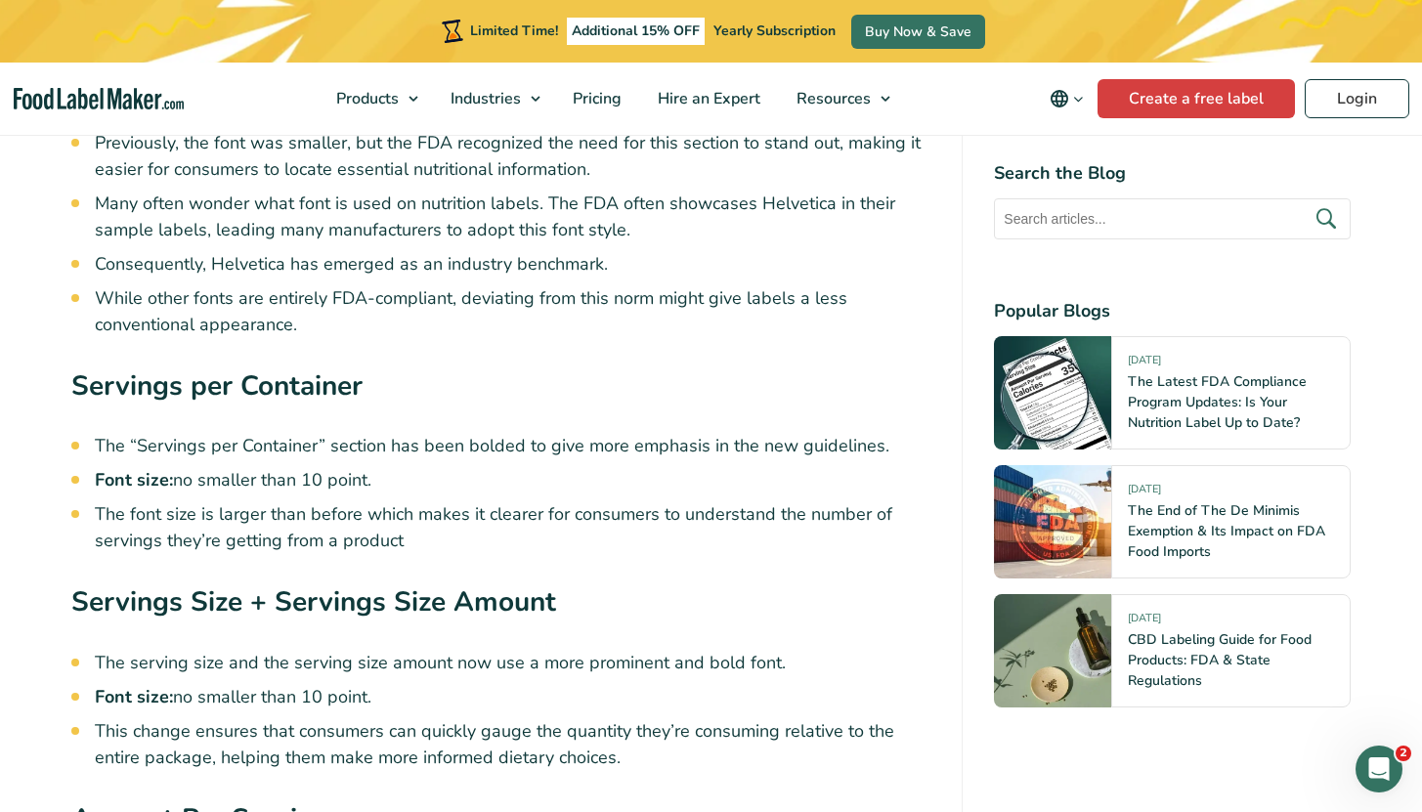
scroll to position [4555, 0]
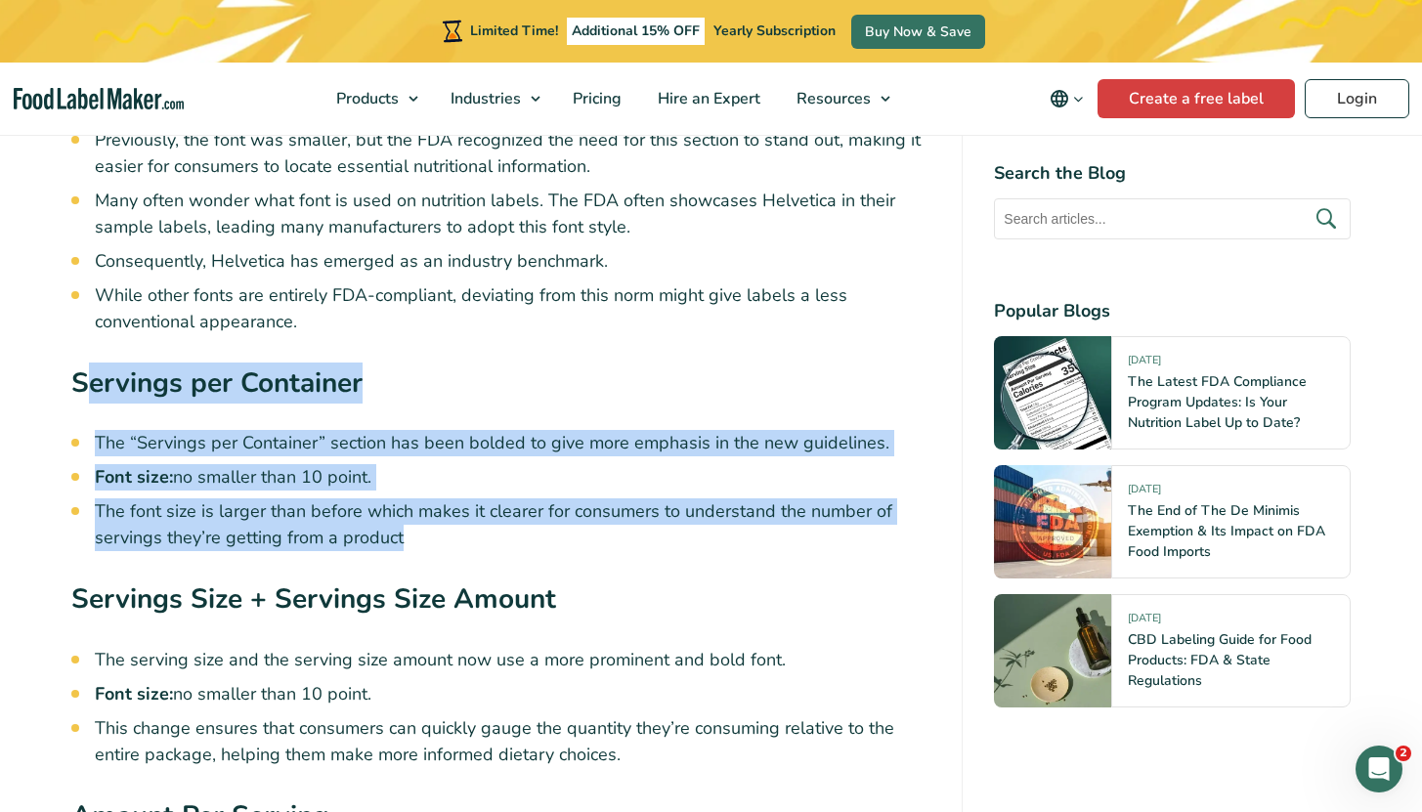
drag, startPoint x: 332, startPoint y: 467, endPoint x: 87, endPoint y: 351, distance: 271.6
click at [87, 365] on strong "Servings per Container" at bounding box center [216, 383] width 291 height 37
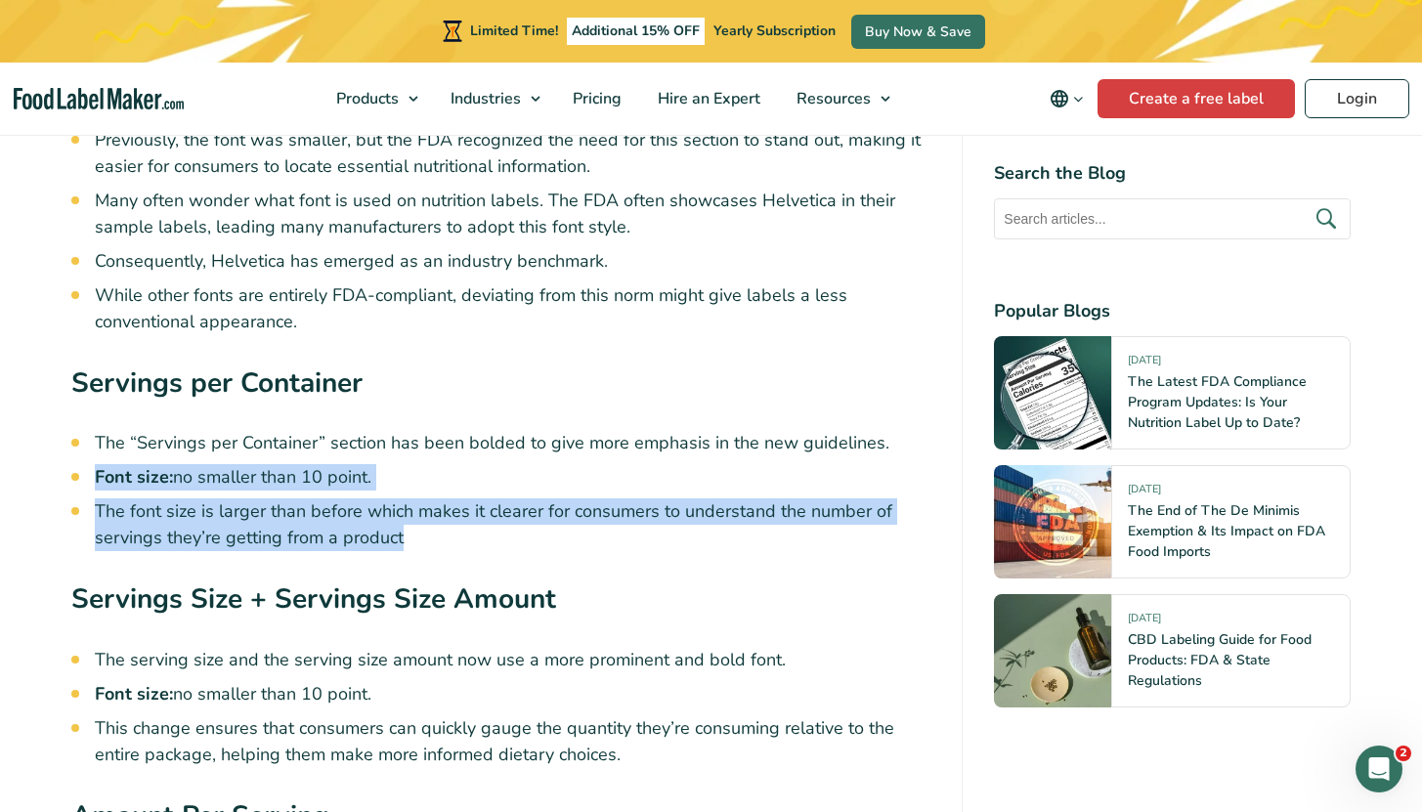
drag, startPoint x: 129, startPoint y: 421, endPoint x: 411, endPoint y: 507, distance: 294.4
click at [411, 507] on ul "The “Servings per Container” section has been bolded to give more emphasis in t…" at bounding box center [513, 490] width 837 height 121
click at [411, 507] on li "The font size is larger than before which makes it clearer for consumers to und…" at bounding box center [513, 525] width 837 height 53
drag, startPoint x: 471, startPoint y: 489, endPoint x: 228, endPoint y: 452, distance: 246.2
click at [228, 452] on ul "The “Servings per Container” section has been bolded to give more emphasis in t…" at bounding box center [513, 490] width 837 height 121
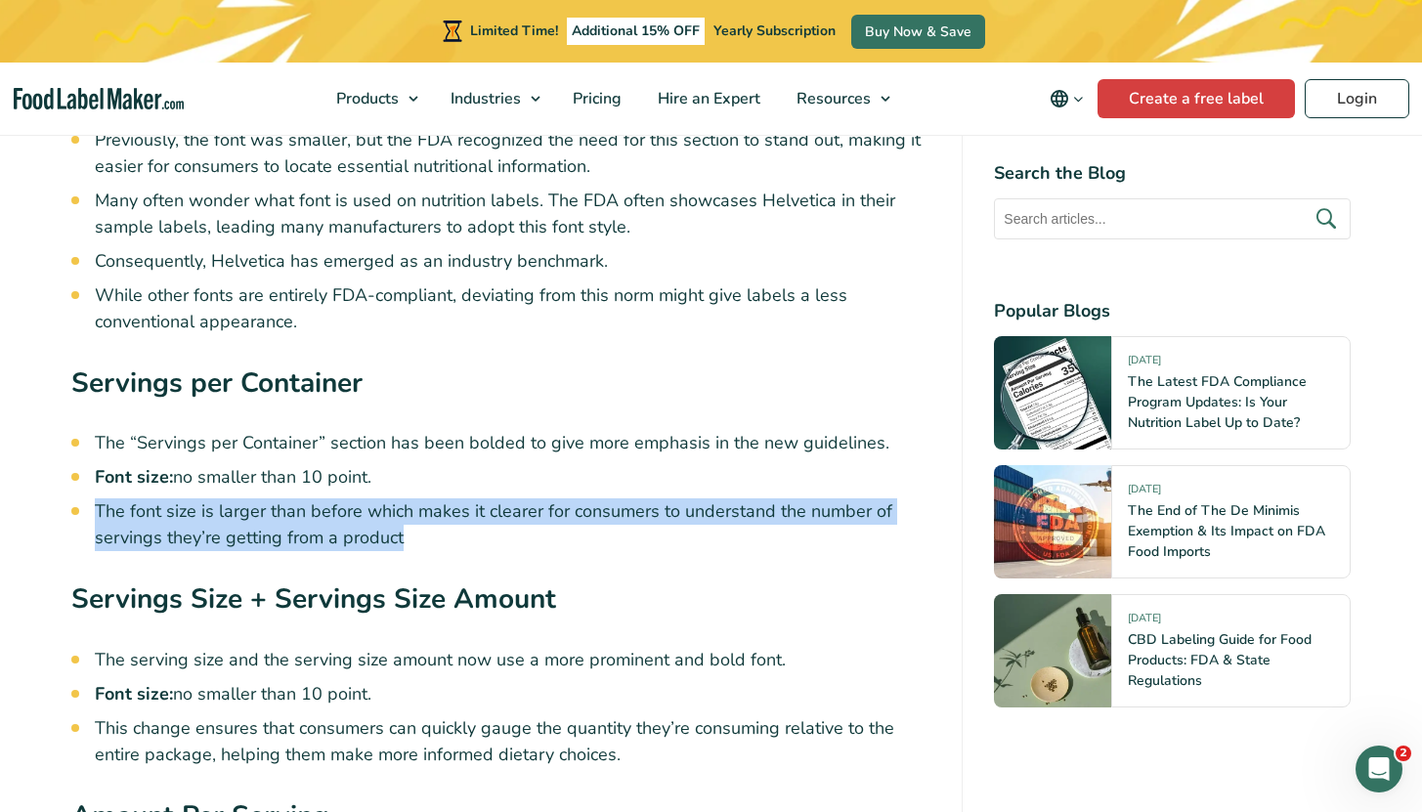
click at [229, 452] on ul "The “Servings per Container” section has been bolded to give more emphasis in t…" at bounding box center [513, 490] width 837 height 121
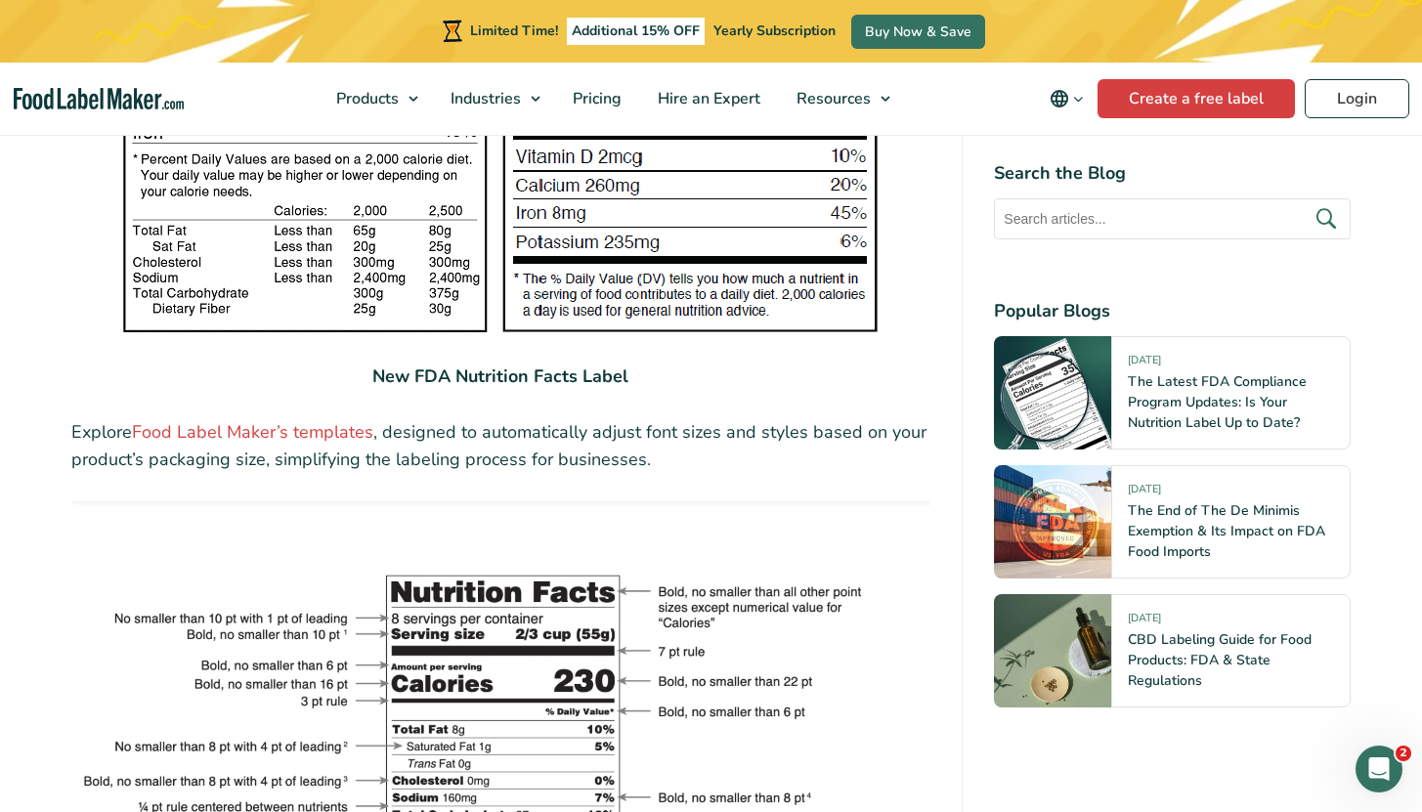
scroll to position [3509, 0]
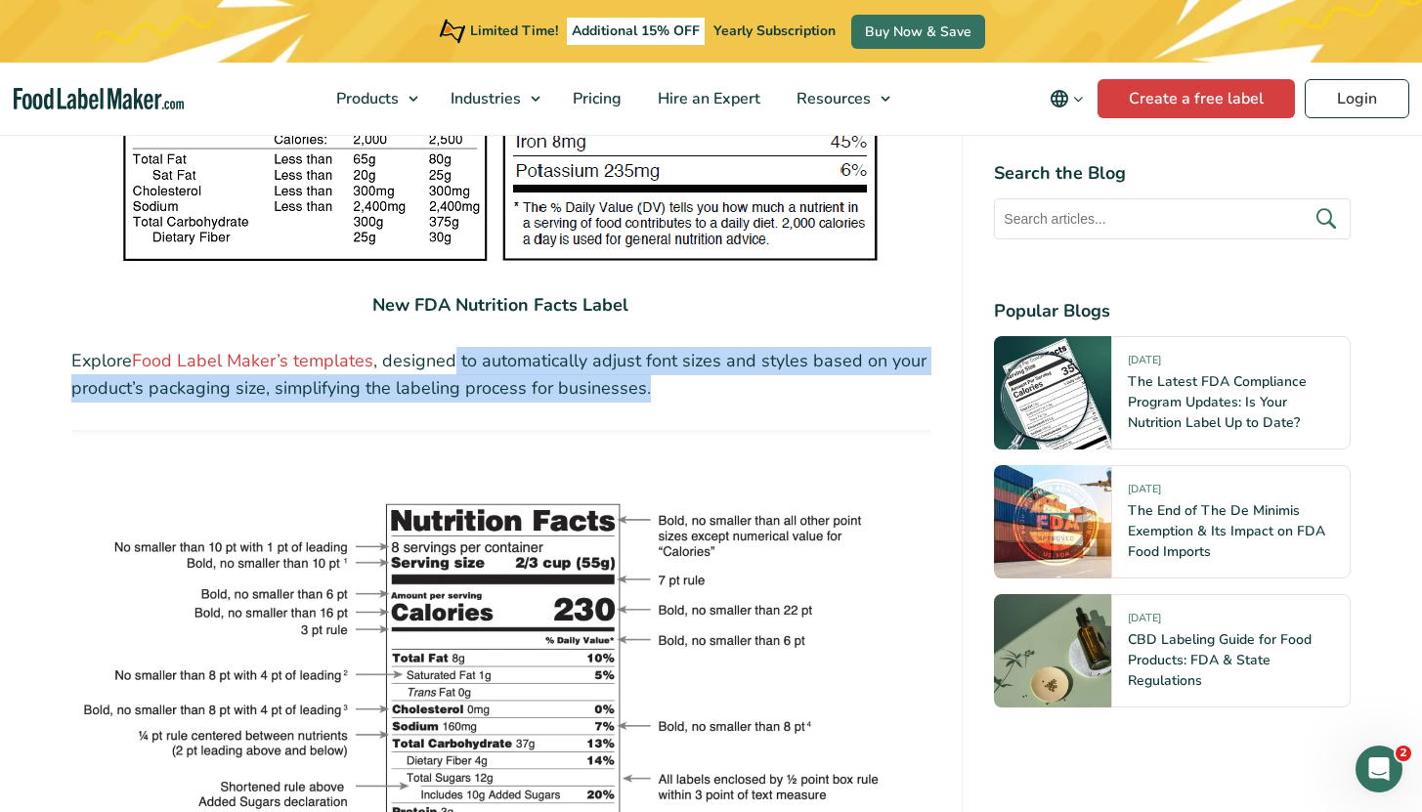
drag, startPoint x: 449, startPoint y: 323, endPoint x: 658, endPoint y: 348, distance: 210.7
click at [658, 348] on p "Explore Food Label Maker’s templates , designed to automatically adjust font si…" at bounding box center [501, 375] width 860 height 57
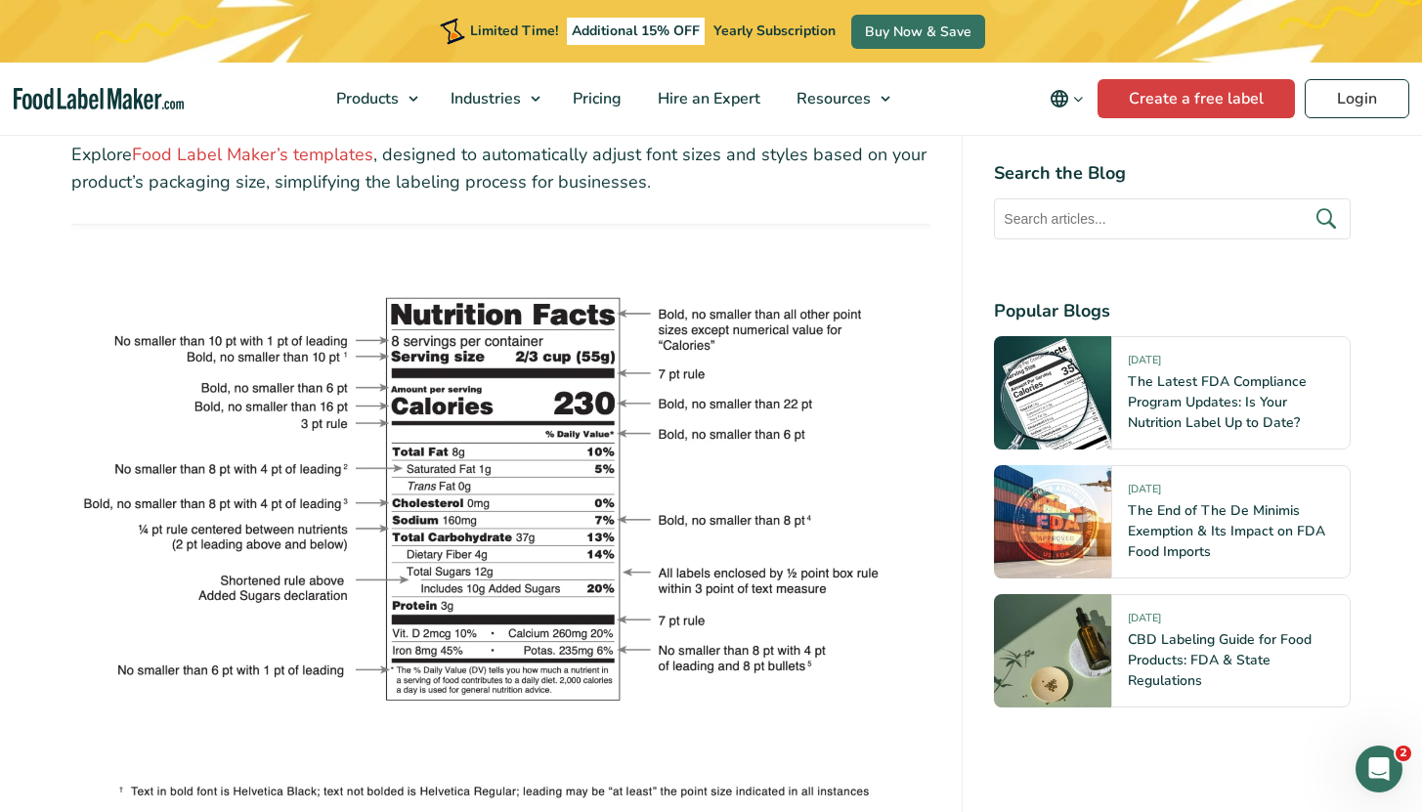
scroll to position [3722, 0]
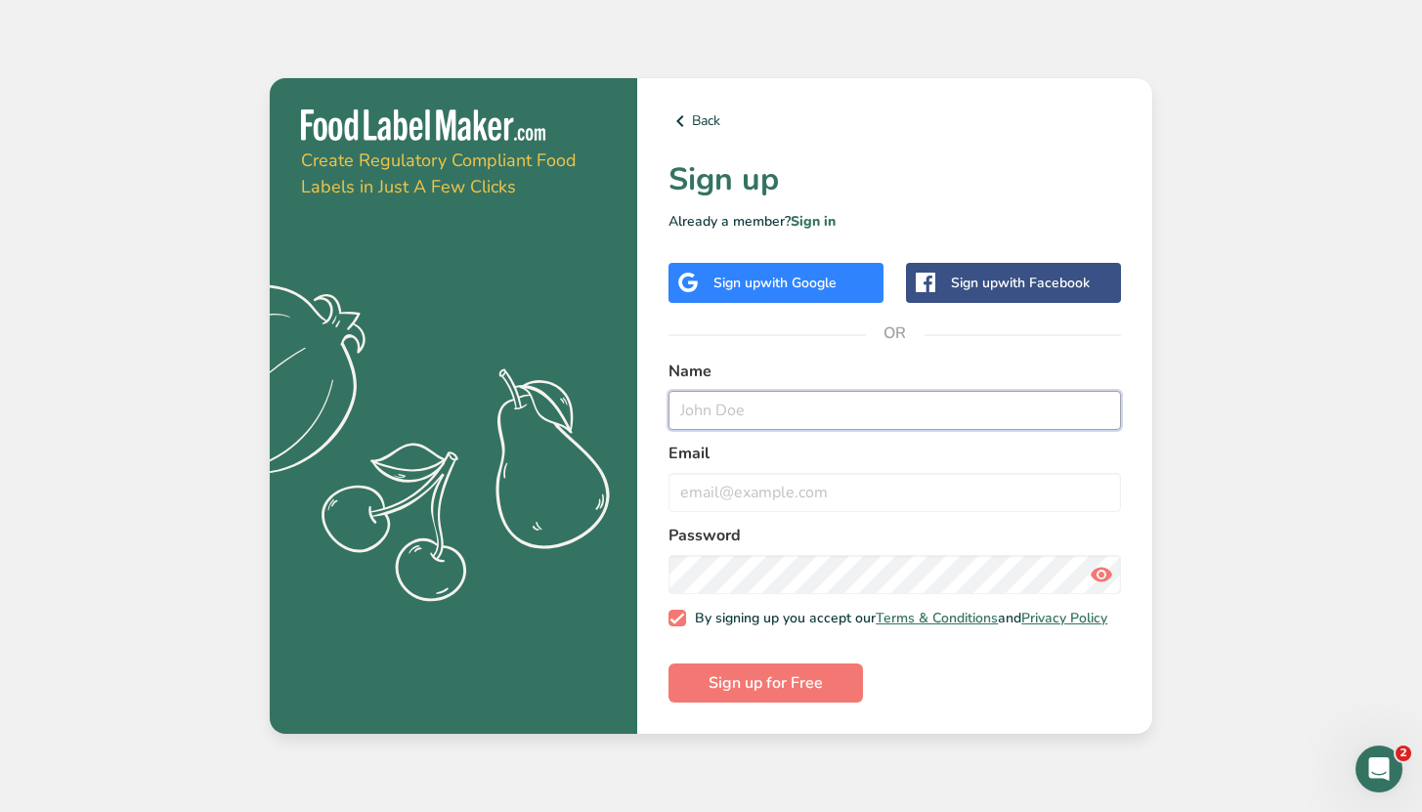
click at [750, 393] on input "text" at bounding box center [895, 410] width 453 height 39
click at [705, 366] on label "Name" at bounding box center [895, 371] width 453 height 23
click at [742, 418] on input "text" at bounding box center [895, 410] width 453 height 39
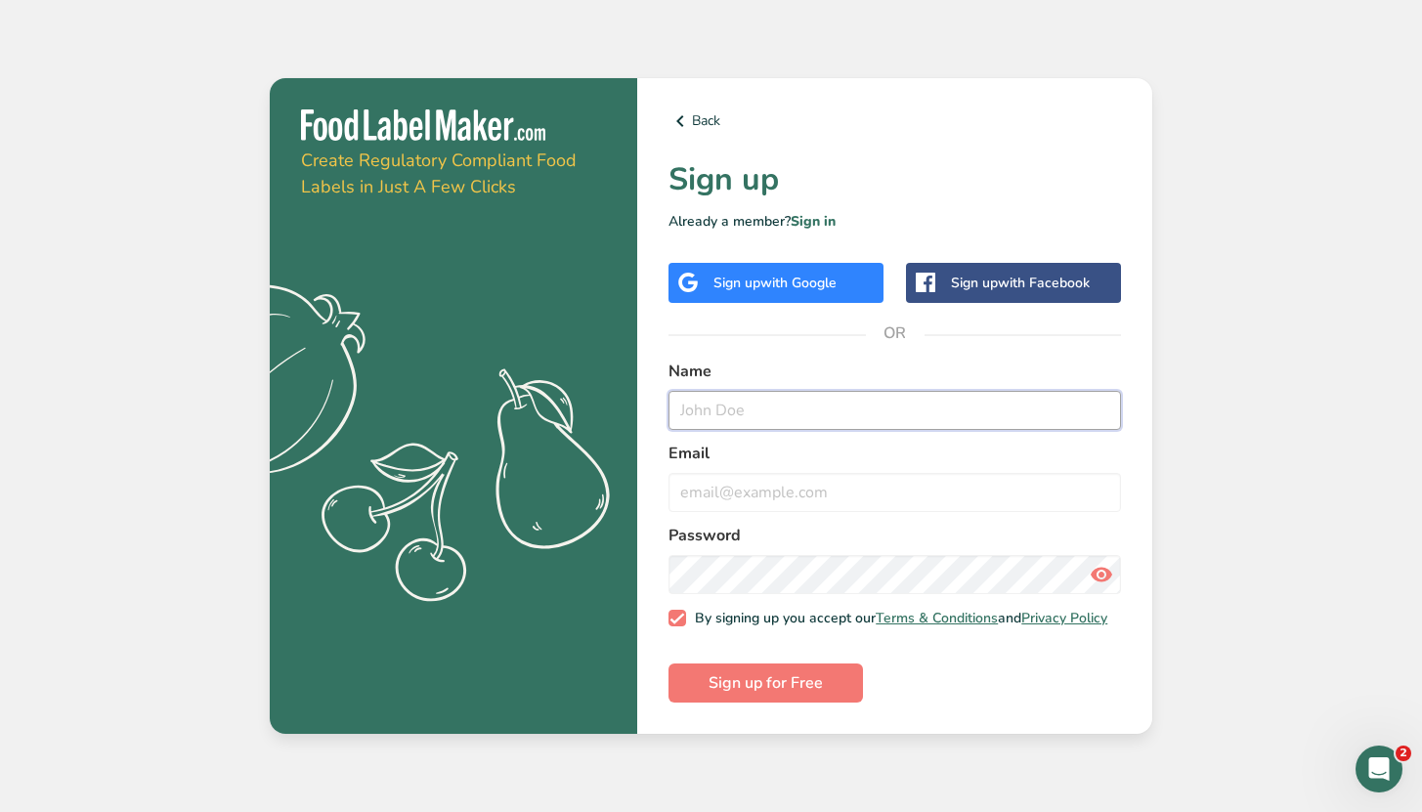
click at [798, 405] on input "text" at bounding box center [895, 410] width 453 height 39
type input "Punk Studio"
type input "contato.punkstudio@gmail.com"
click at [1091, 567] on icon at bounding box center [1101, 574] width 23 height 35
click at [749, 685] on span "Sign up for Free" at bounding box center [766, 683] width 114 height 23
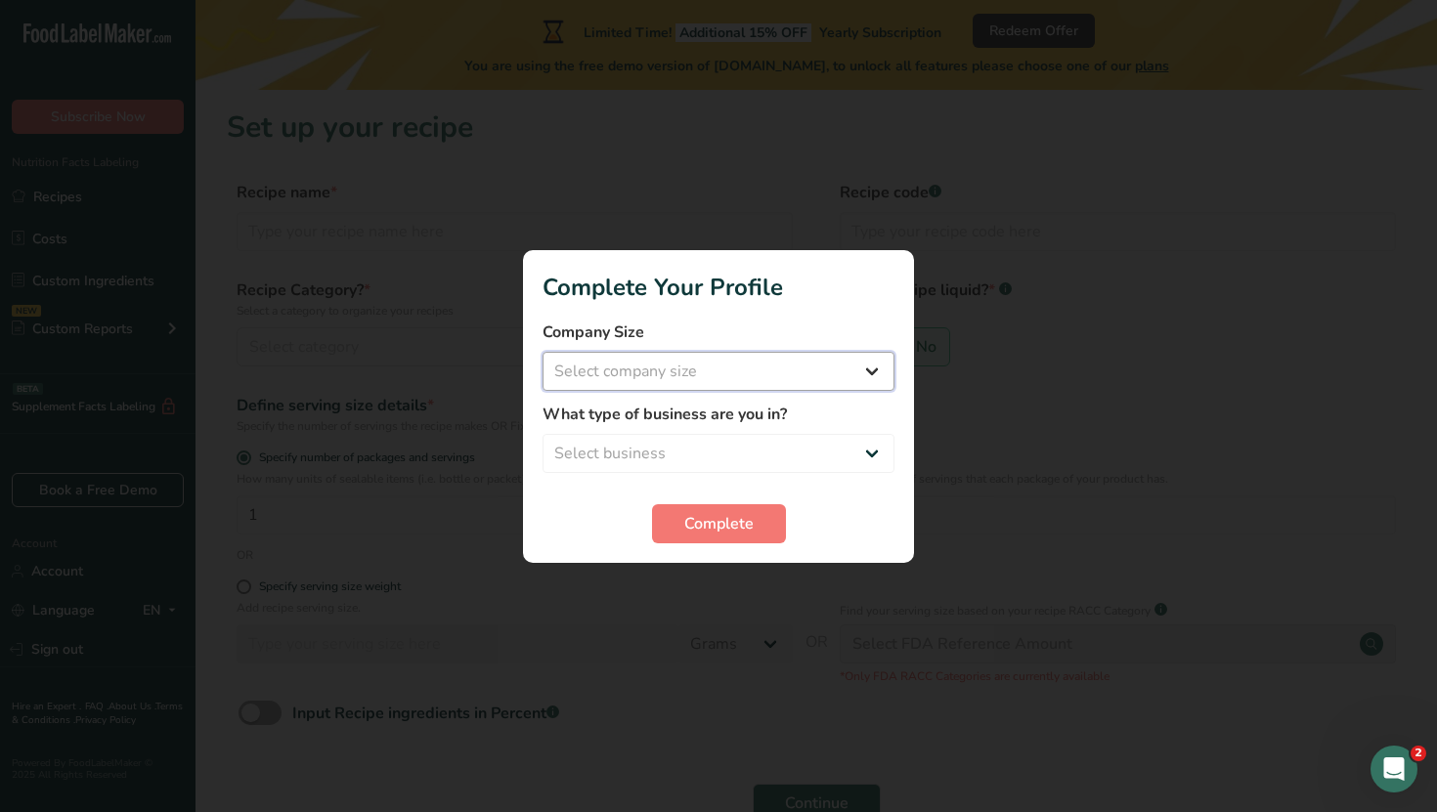
click at [704, 357] on select "Select company size Fewer than 10 Employees 10 to 50 Employees 51 to 500 Employ…" at bounding box center [719, 371] width 352 height 39
select select "1"
click at [543, 352] on select "Select company size Fewer than 10 Employees 10 to 50 Employees 51 to 500 Employ…" at bounding box center [719, 371] width 352 height 39
click at [690, 452] on select "Select business Packaged Food Manufacturer Restaurant & Cafe Bakery Meal Plans …" at bounding box center [719, 453] width 352 height 39
select select "8"
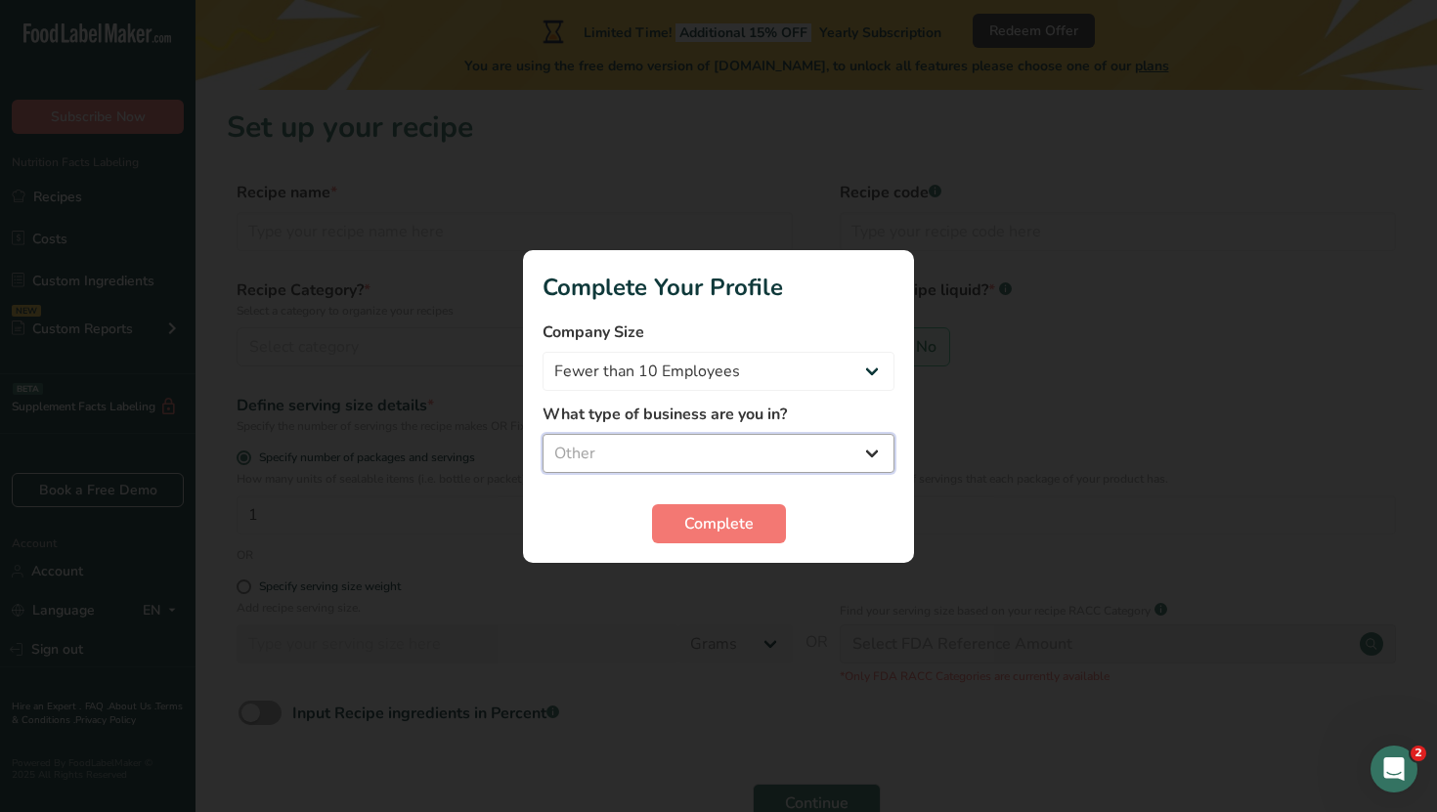
click at [543, 434] on select "Select business Packaged Food Manufacturer Restaurant & Cafe Bakery Meal Plans …" at bounding box center [719, 453] width 352 height 39
click at [706, 522] on span "Complete" at bounding box center [718, 523] width 69 height 23
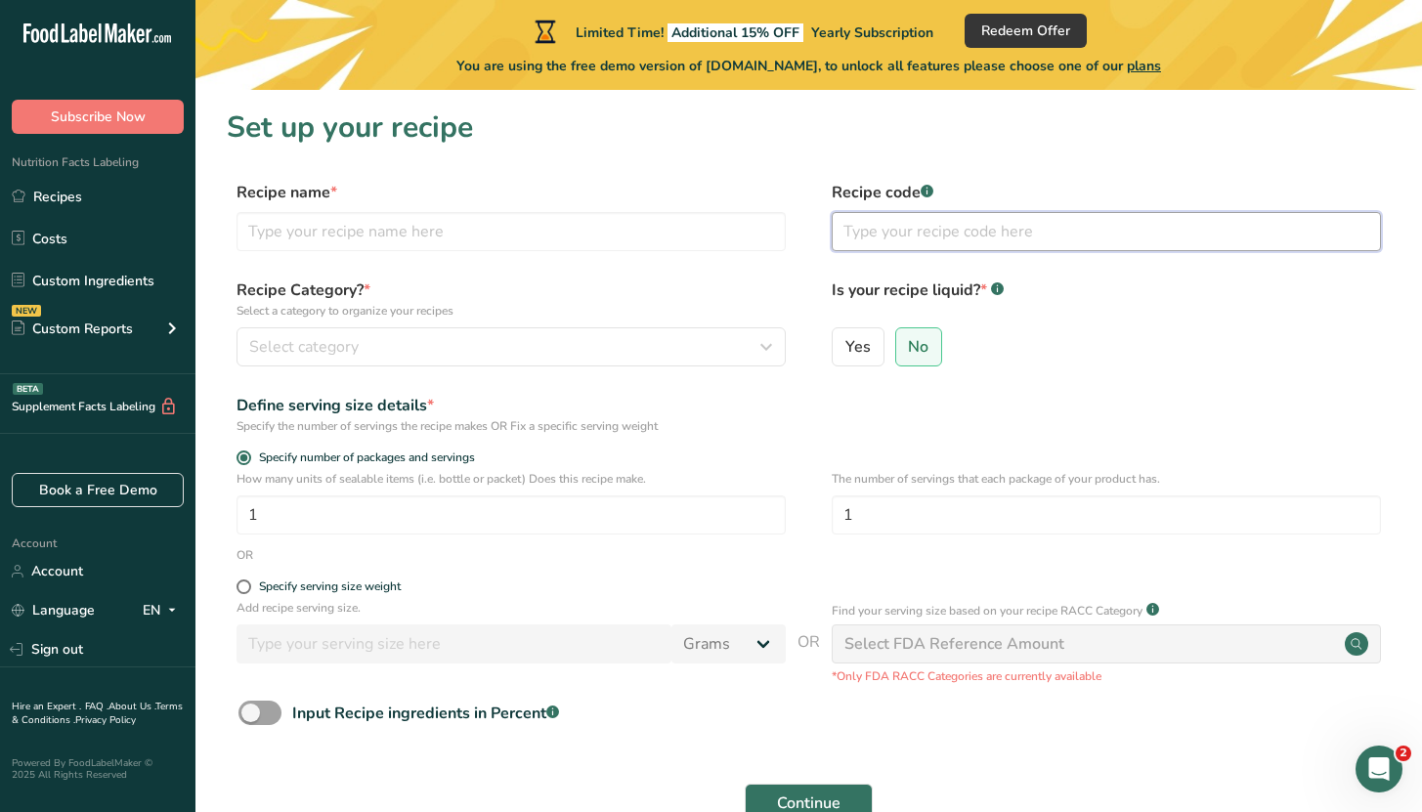
click at [933, 229] on input "text" at bounding box center [1106, 231] width 549 height 39
drag, startPoint x: 302, startPoint y: 305, endPoint x: 437, endPoint y: 316, distance: 135.3
click at [436, 316] on p "Select a category to organize your recipes" at bounding box center [511, 311] width 549 height 18
click at [437, 316] on p "Select a category to organize your recipes" at bounding box center [511, 311] width 549 height 18
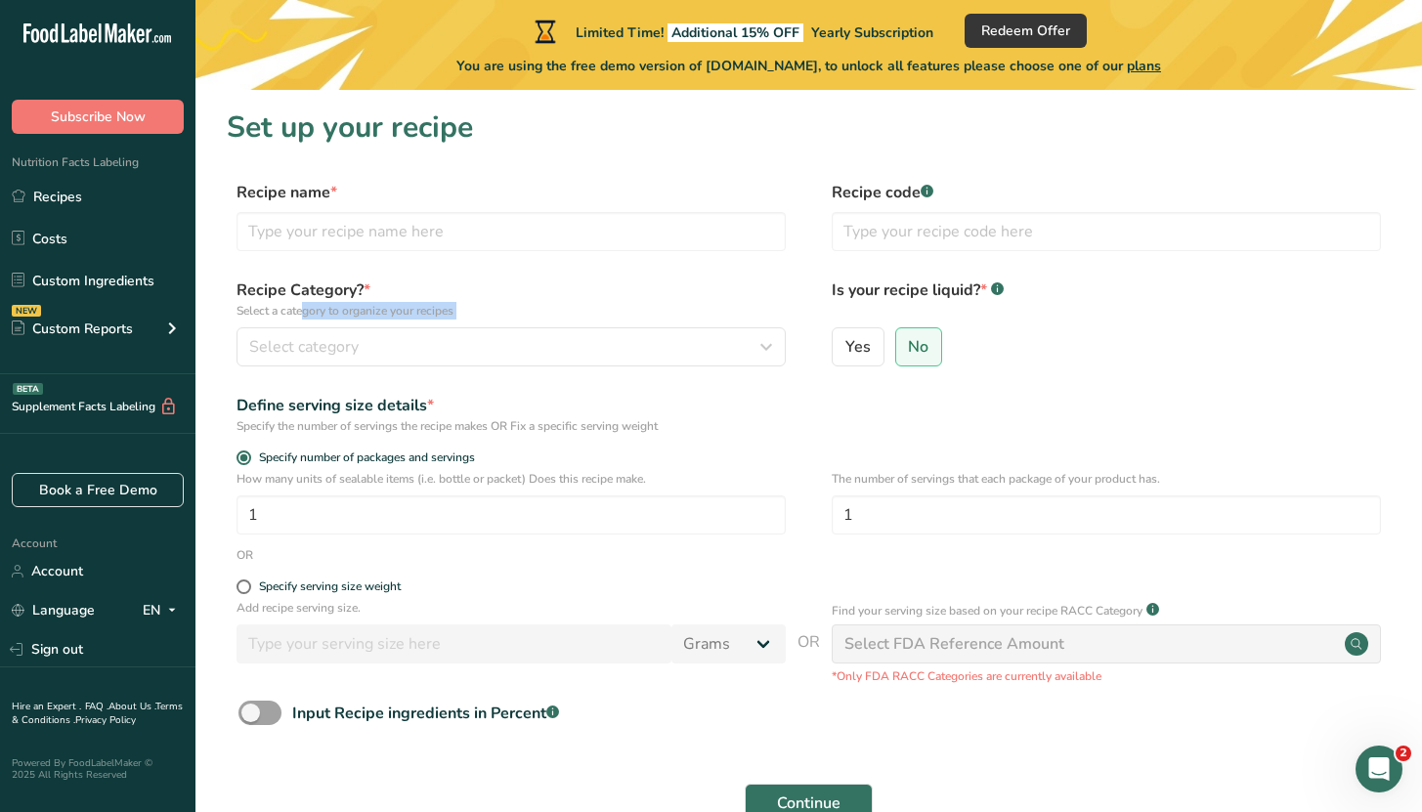
click at [437, 316] on p "Select a category to organize your recipes" at bounding box center [511, 311] width 549 height 18
click at [411, 333] on button "Select category" at bounding box center [511, 347] width 549 height 39
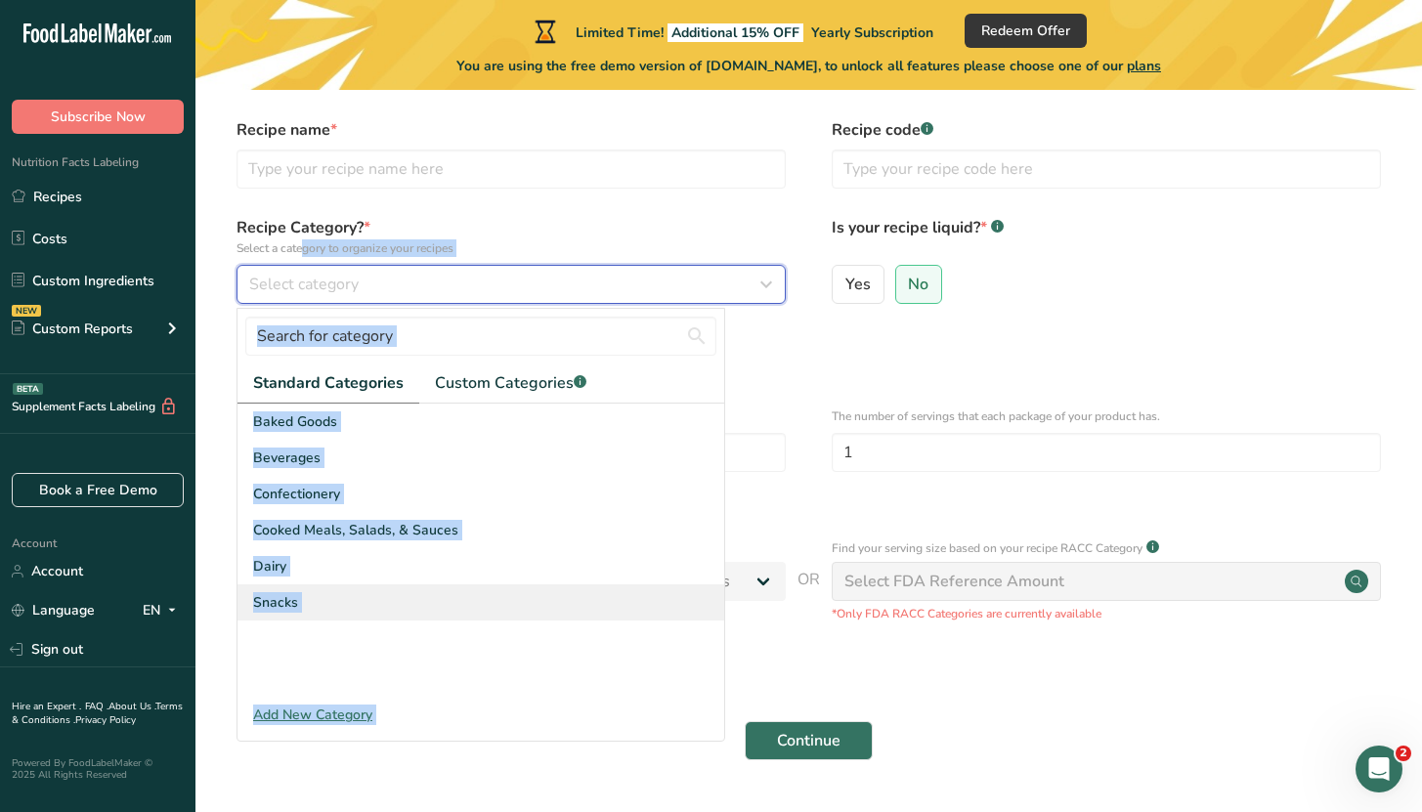
scroll to position [64, 0]
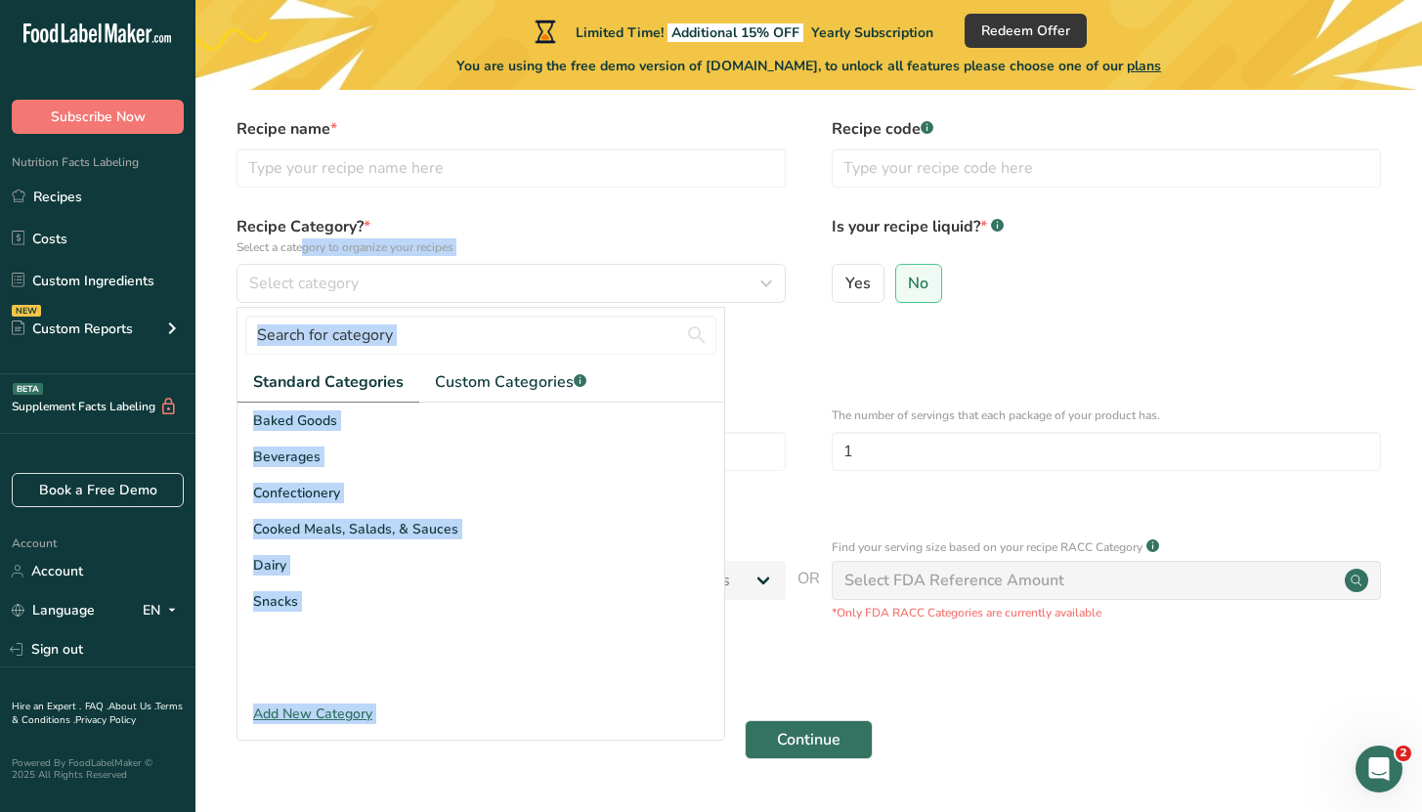
click at [397, 633] on div "Baked Goods Beverages Confectionery Cooked Meals, Salads, & Sauces Dairy Snacks" at bounding box center [481, 549] width 487 height 293
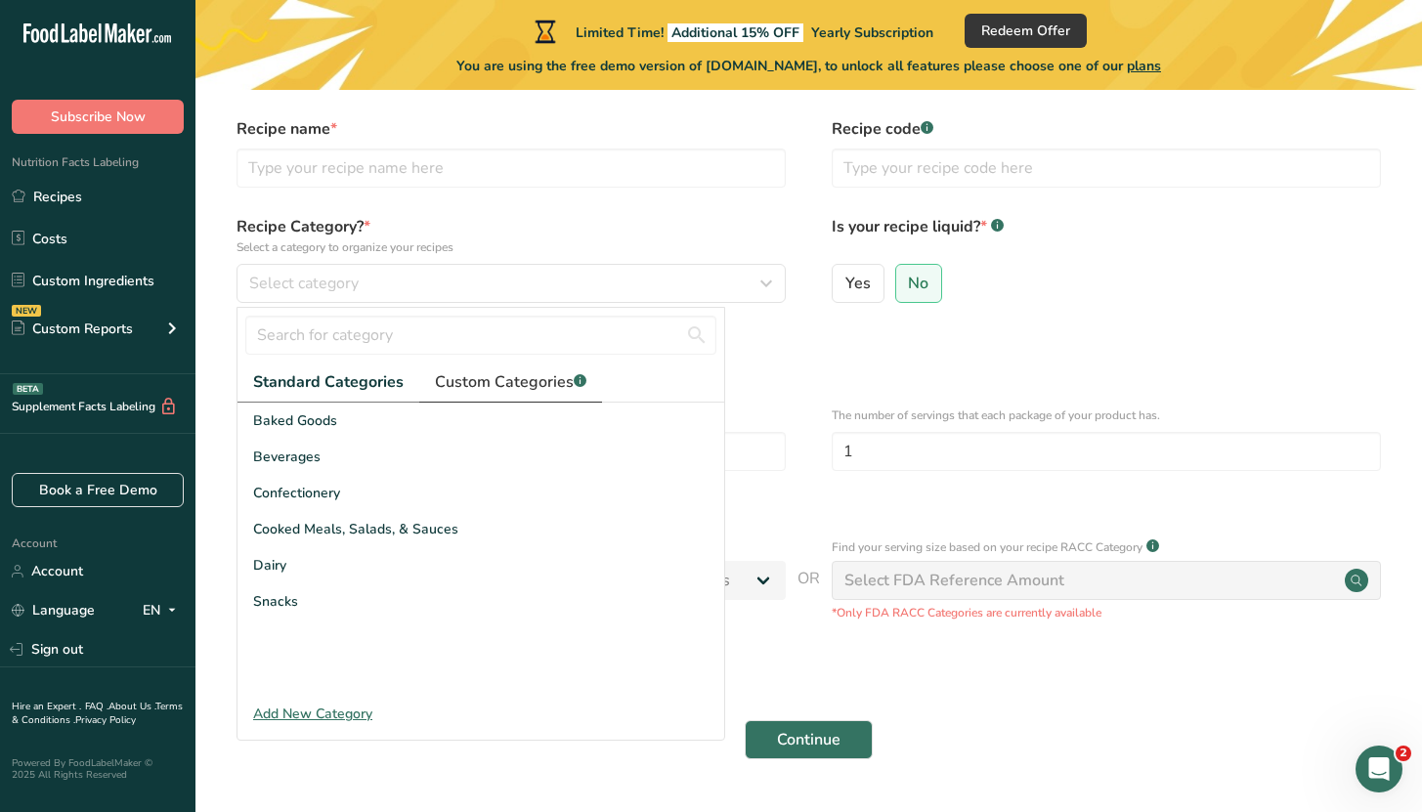
click at [490, 378] on span "Custom Categories .a-a{fill:#347362;}.b-a{fill:#fff;}" at bounding box center [511, 382] width 152 height 23
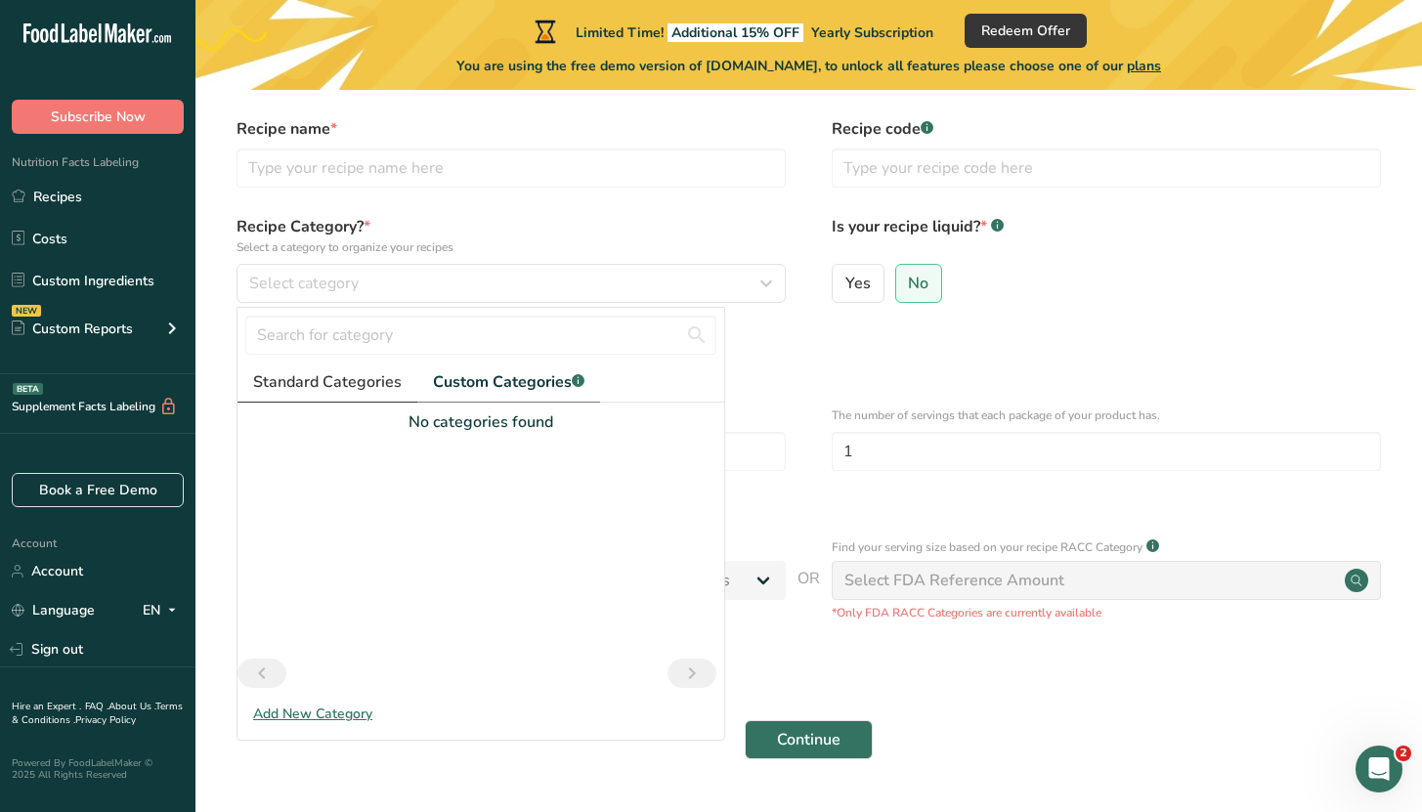
click at [372, 395] on link "Standard Categories" at bounding box center [328, 383] width 180 height 40
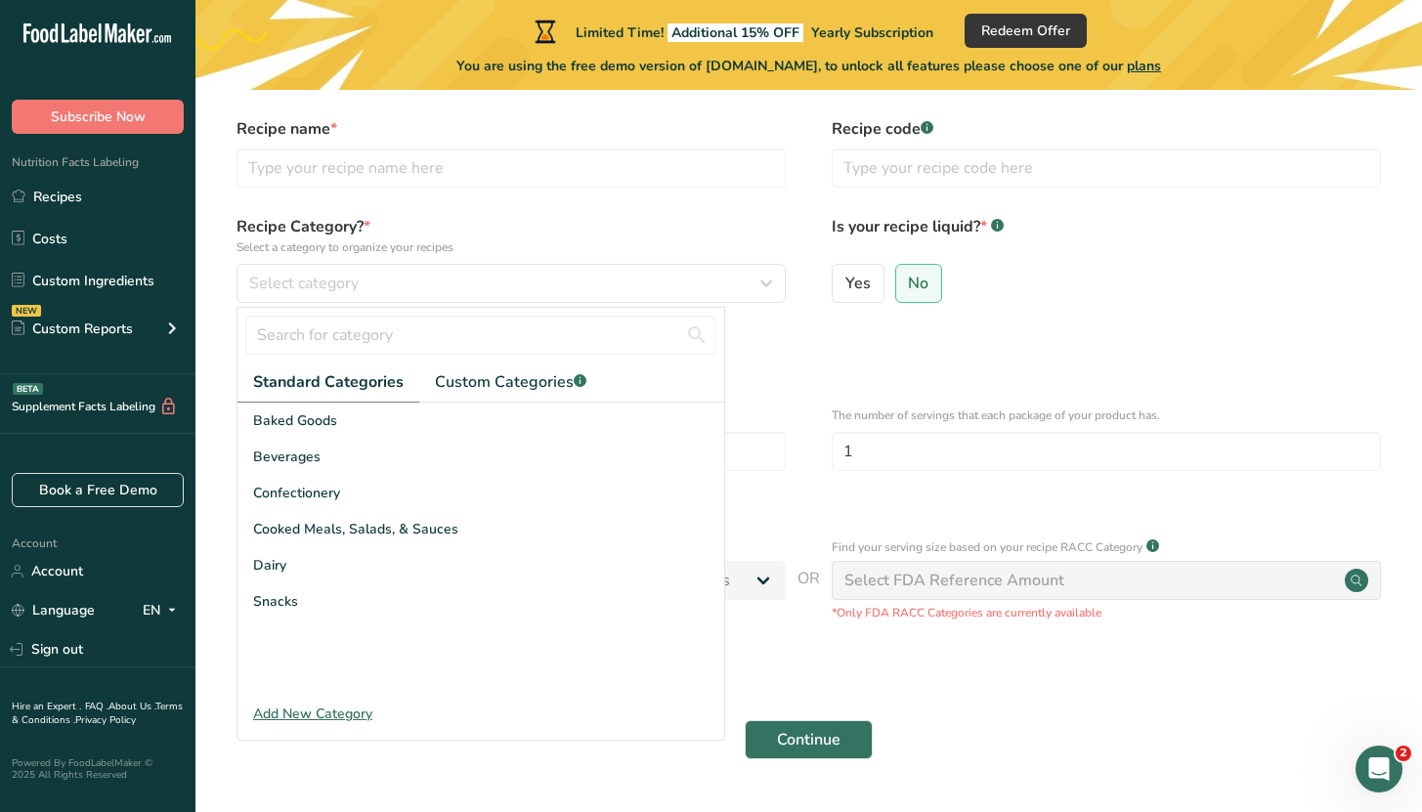
click at [406, 217] on label "Recipe Category? * Select a category to organize your recipes" at bounding box center [511, 235] width 549 height 41
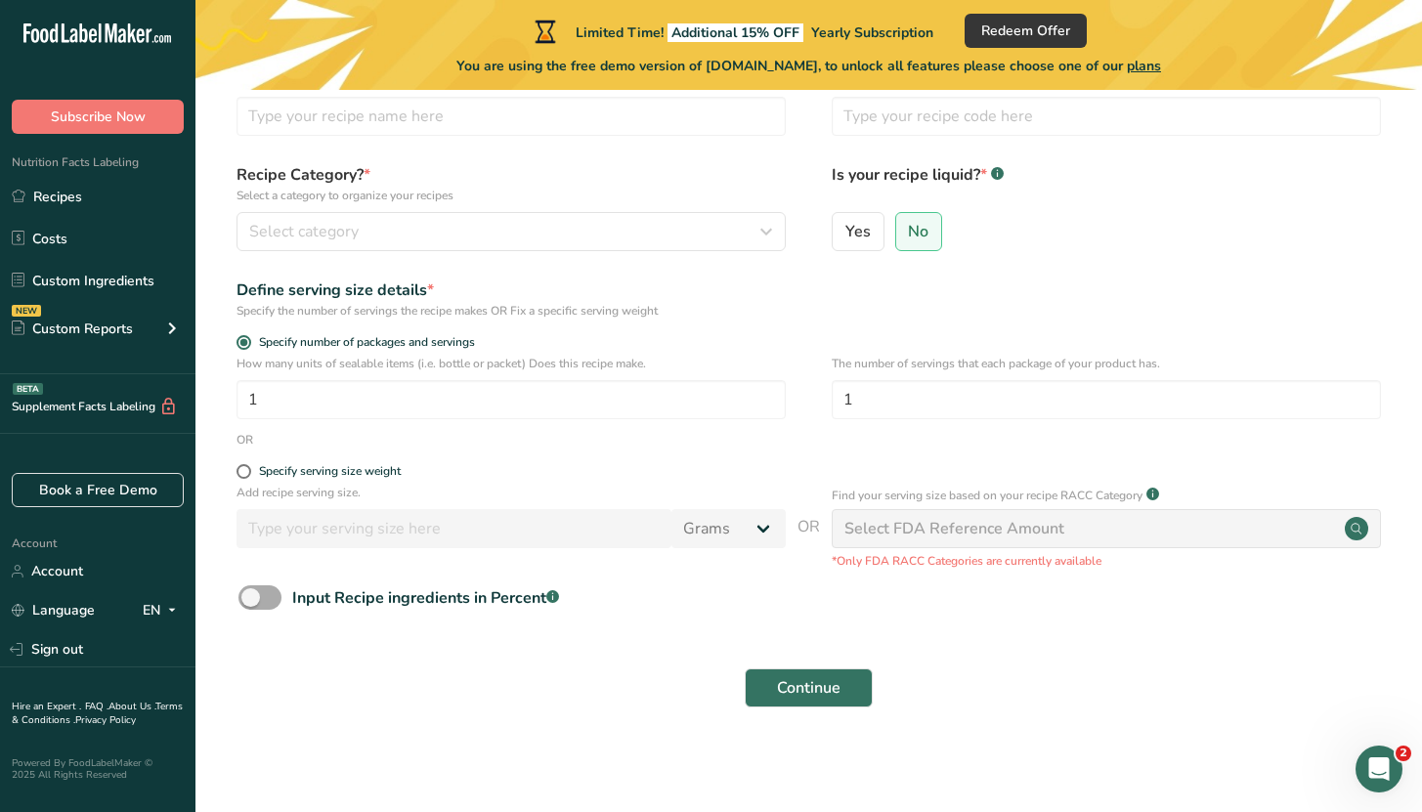
scroll to position [116, 0]
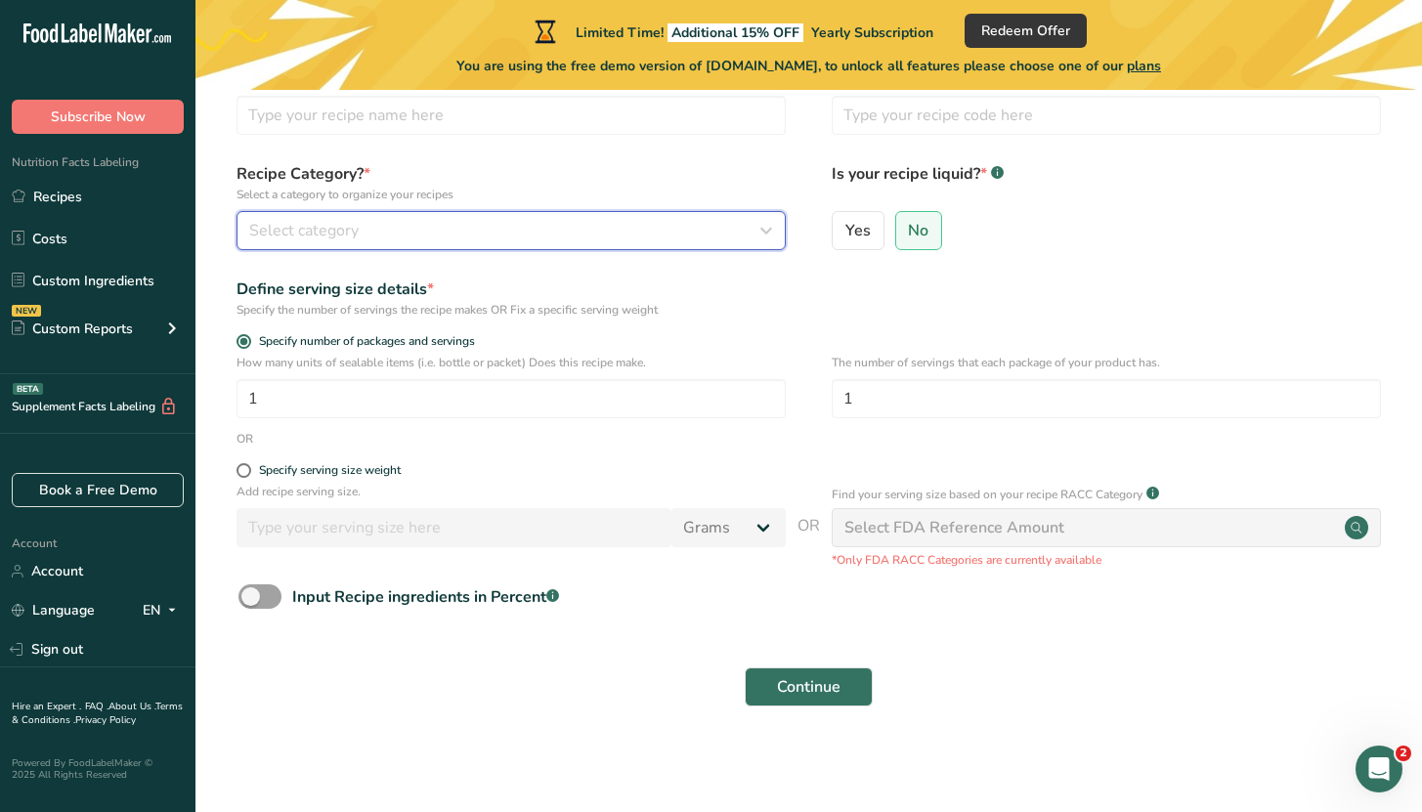
click at [371, 221] on div "Select category" at bounding box center [505, 230] width 512 height 23
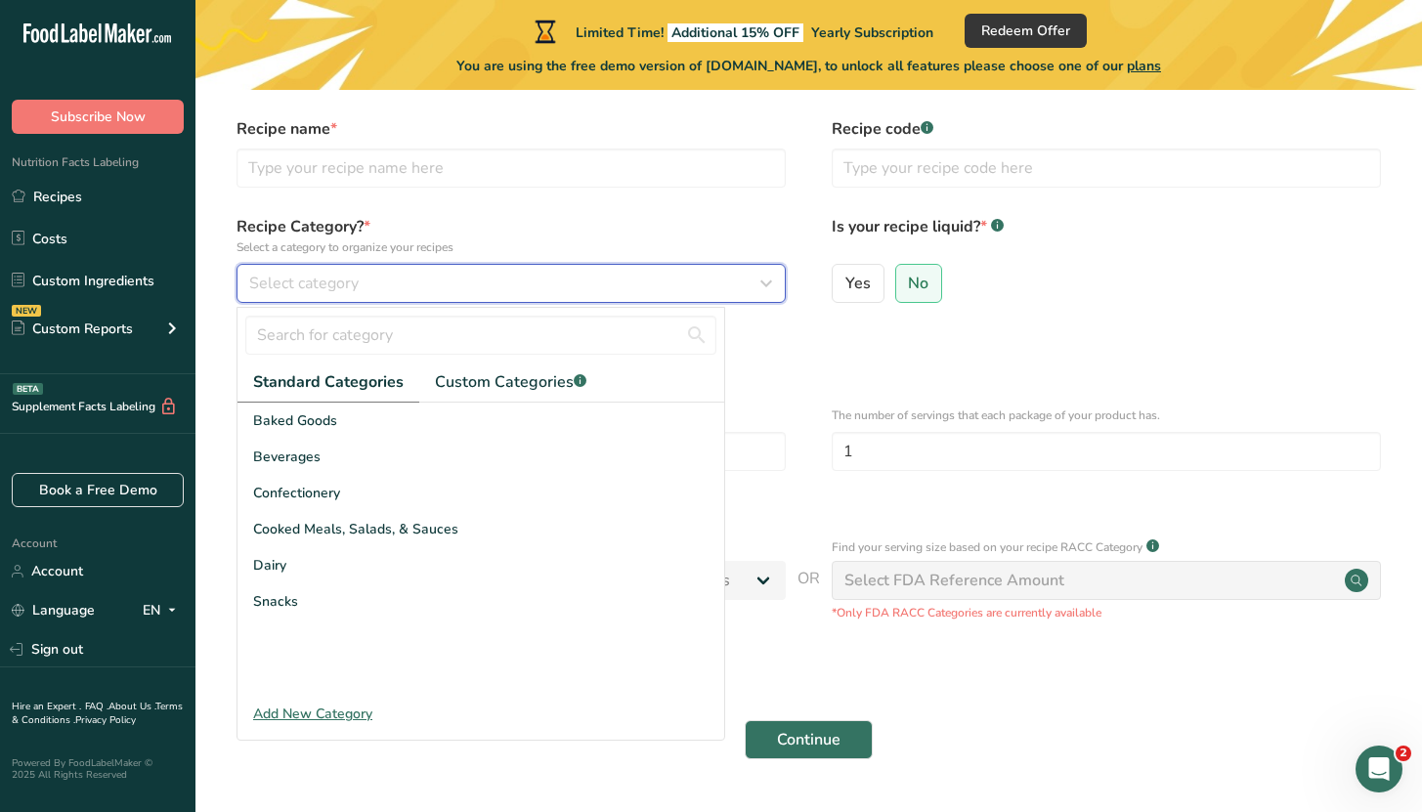
scroll to position [60, 0]
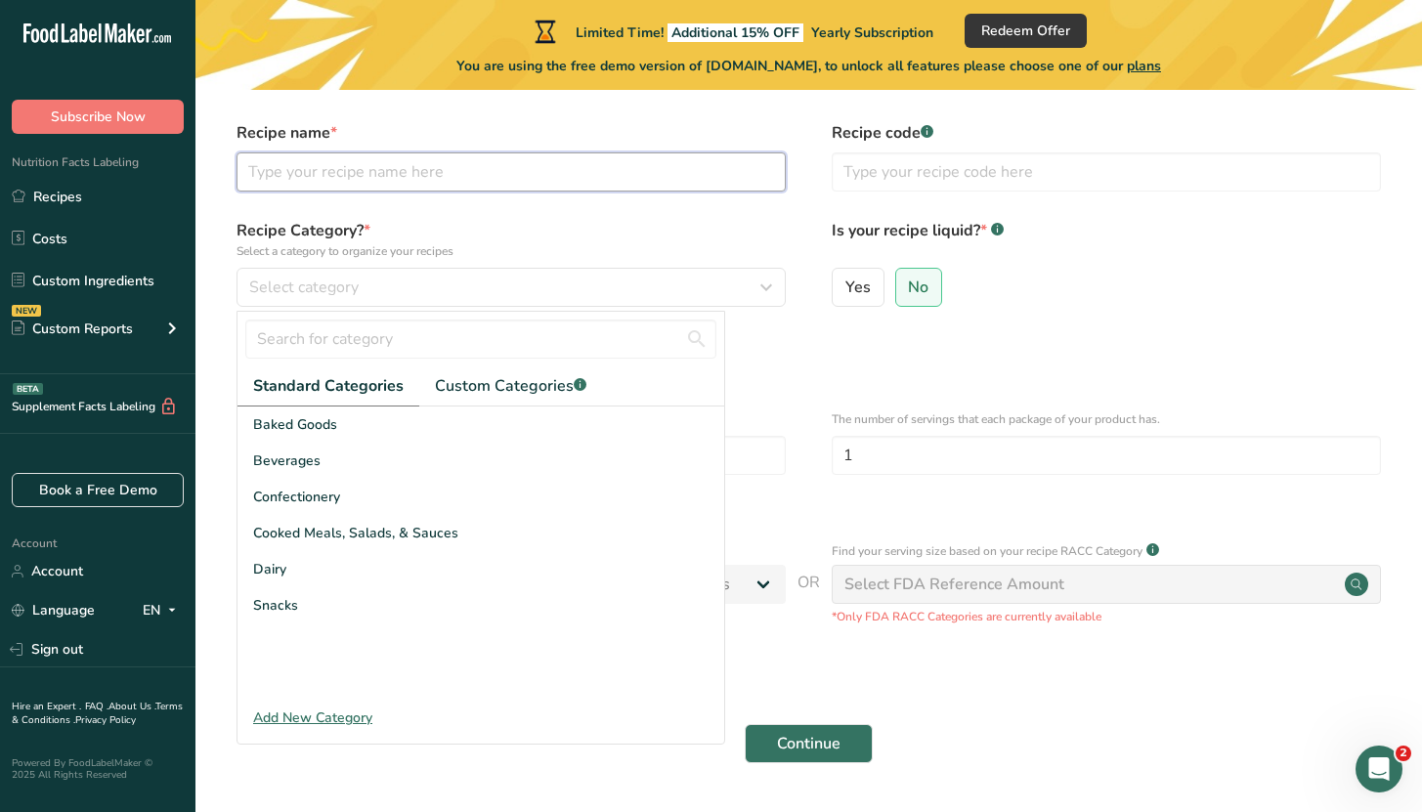
click at [401, 173] on input "text" at bounding box center [511, 172] width 549 height 39
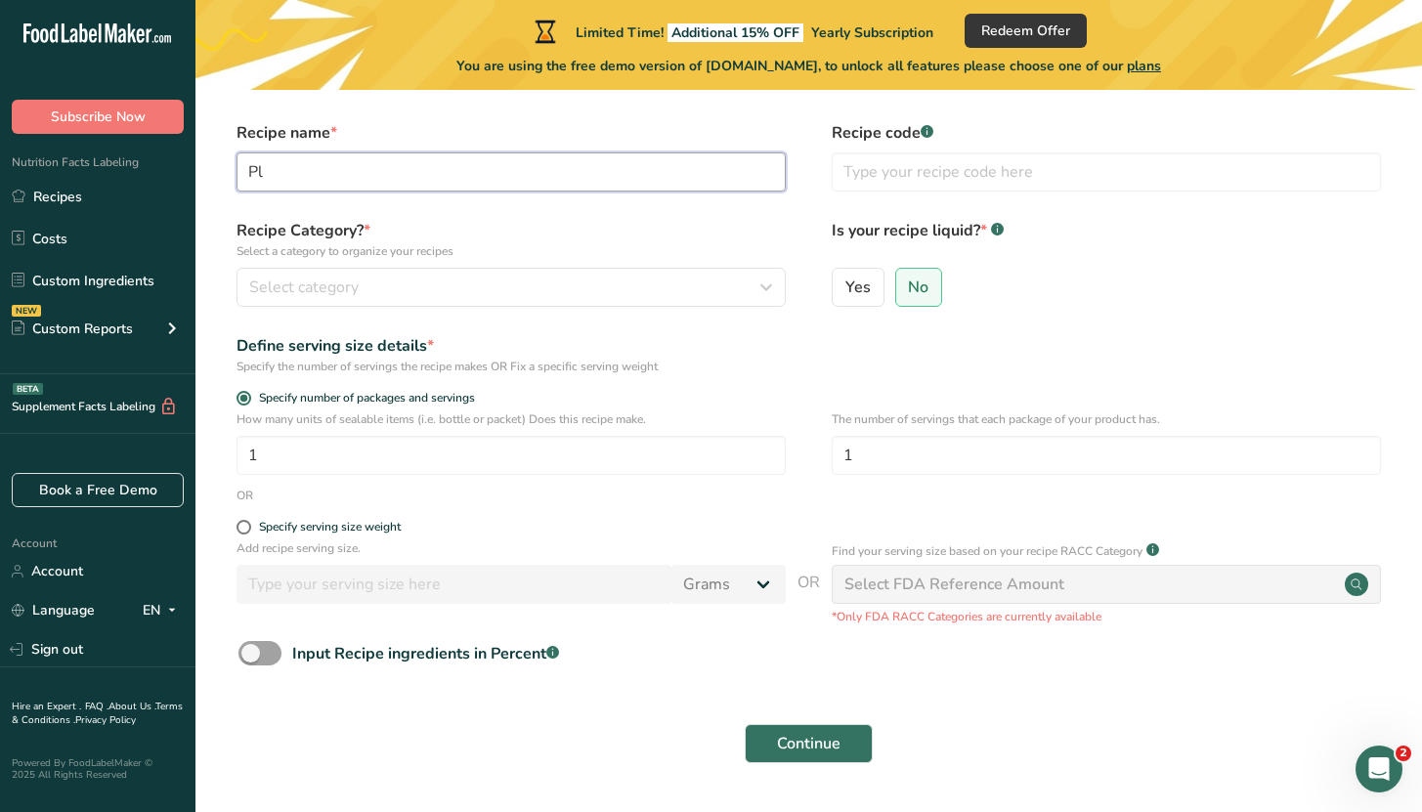
type input "P"
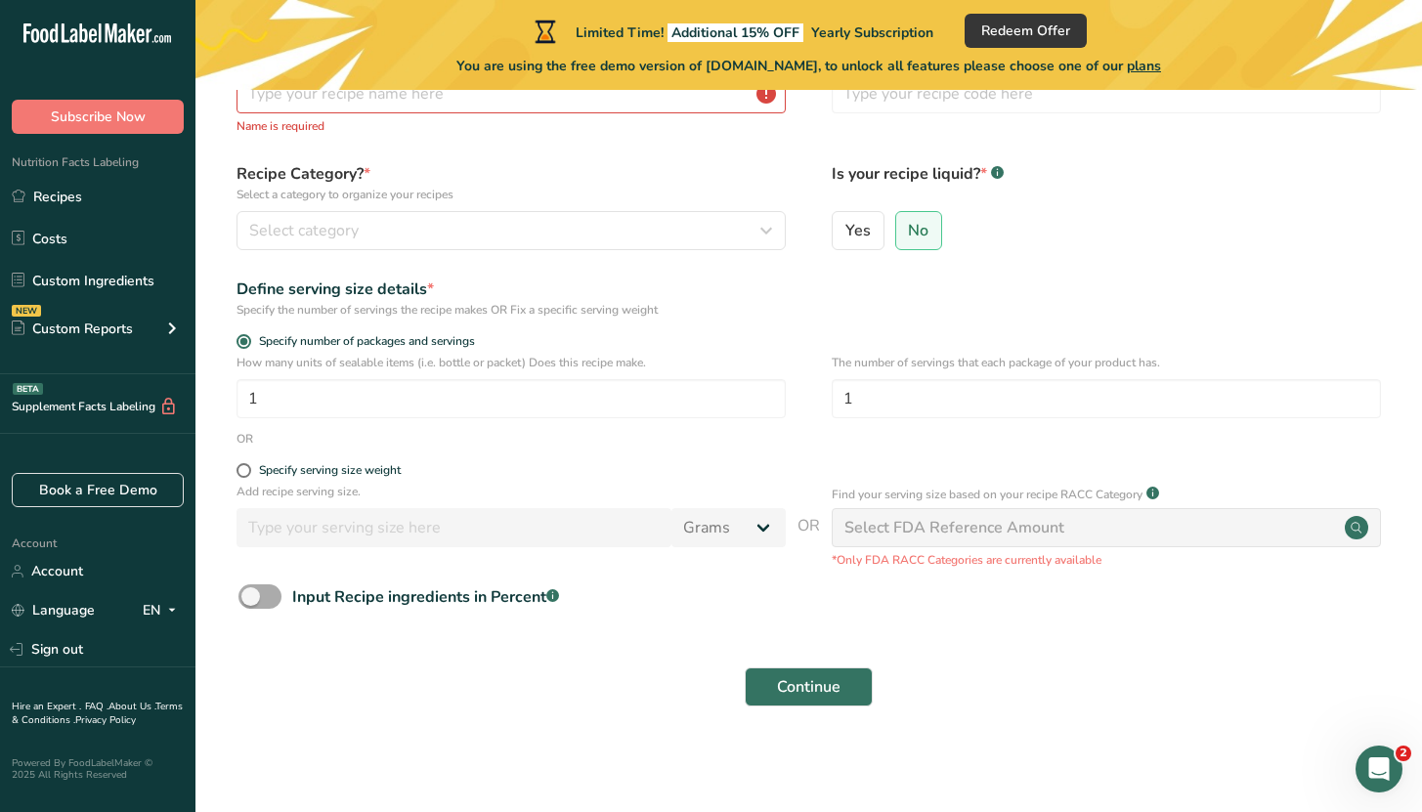
click at [272, 592] on span at bounding box center [260, 597] width 43 height 24
click at [251, 592] on input "Input Recipe ingredients in Percent .a-a{fill:#347362;}.b-a{fill:#fff;}" at bounding box center [245, 596] width 13 height 13
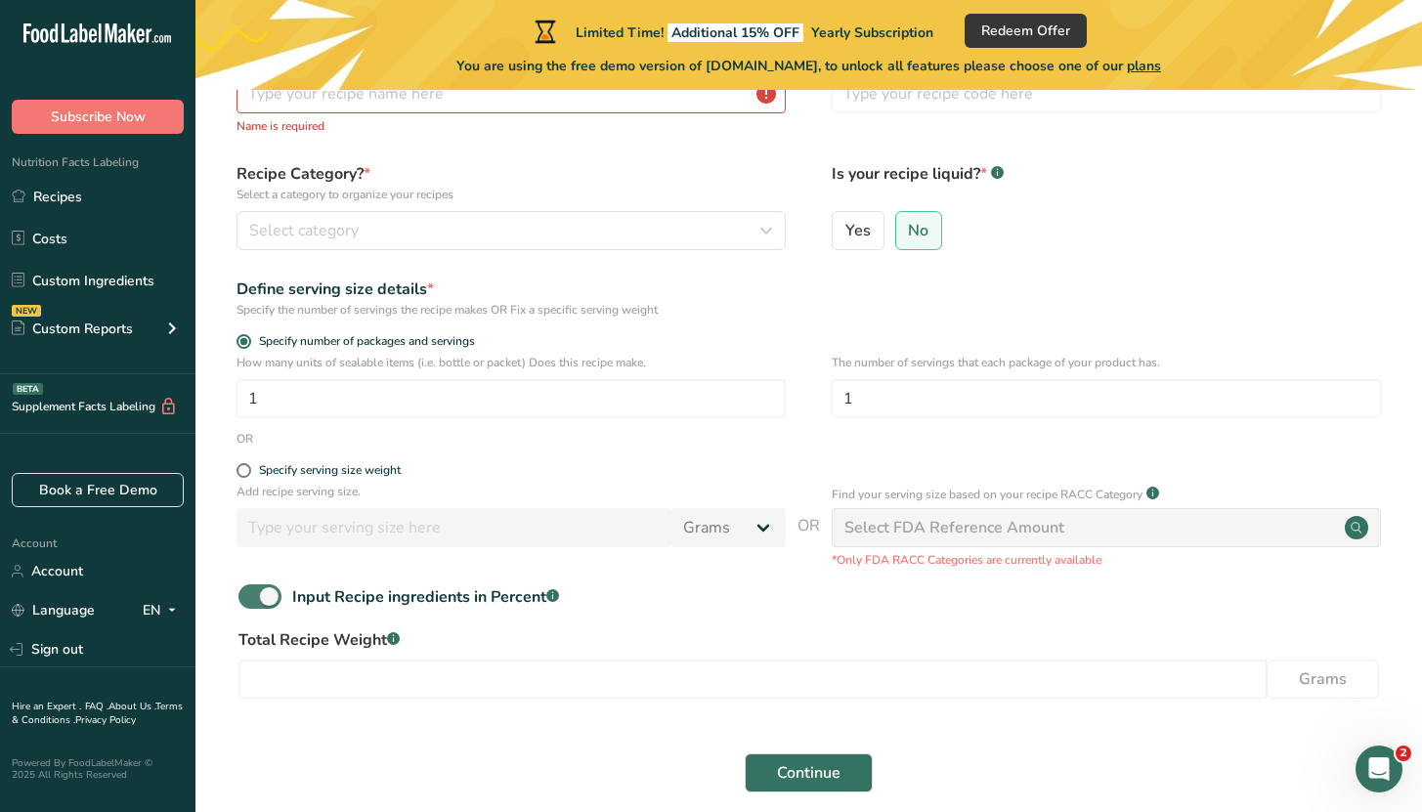
click at [240, 595] on span at bounding box center [260, 597] width 43 height 24
click at [240, 595] on input "Input Recipe ingredients in Percent .a-a{fill:#347362;}.b-a{fill:#fff;}" at bounding box center [245, 596] width 13 height 13
checkbox input "false"
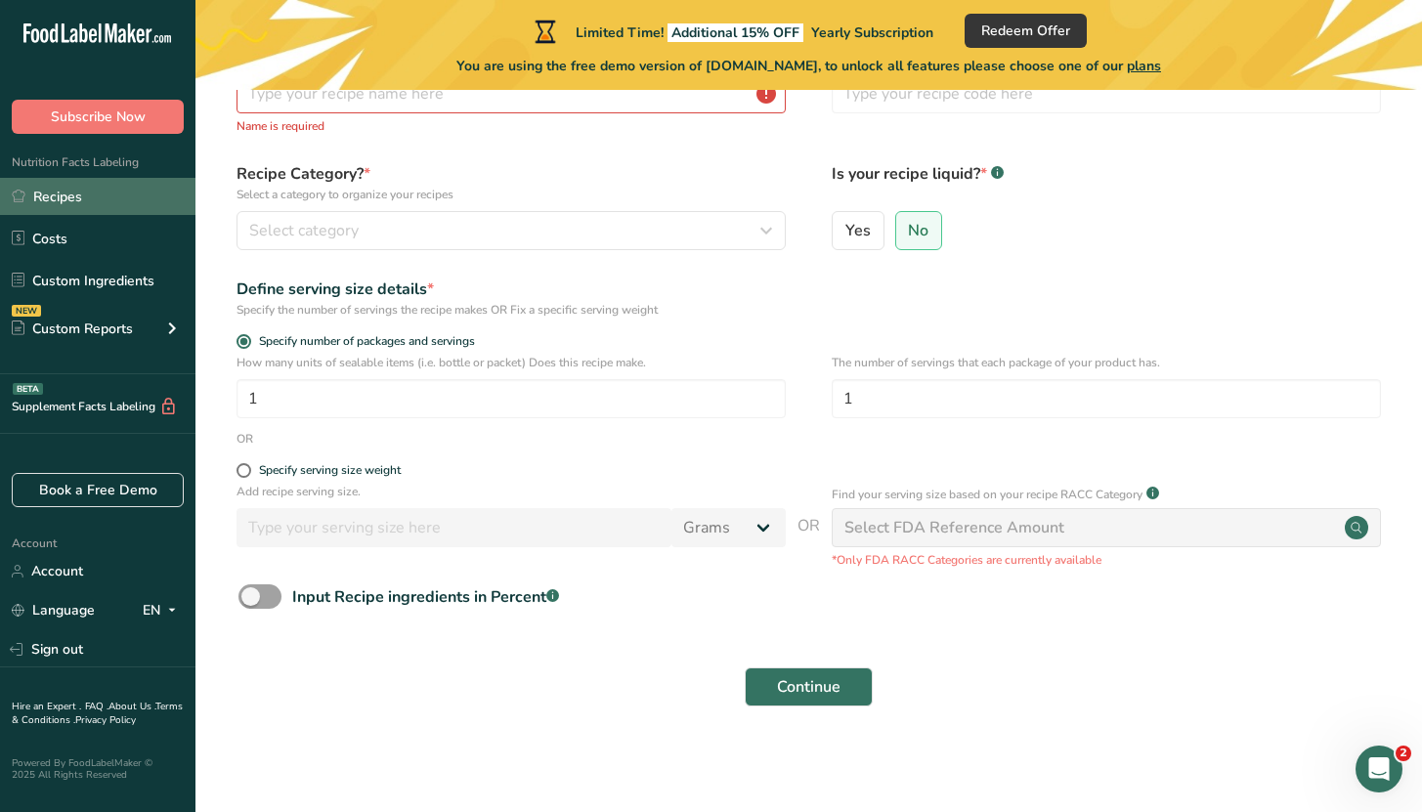
click at [90, 208] on link "Recipes" at bounding box center [98, 196] width 196 height 37
